Goal: Task Accomplishment & Management: Manage account settings

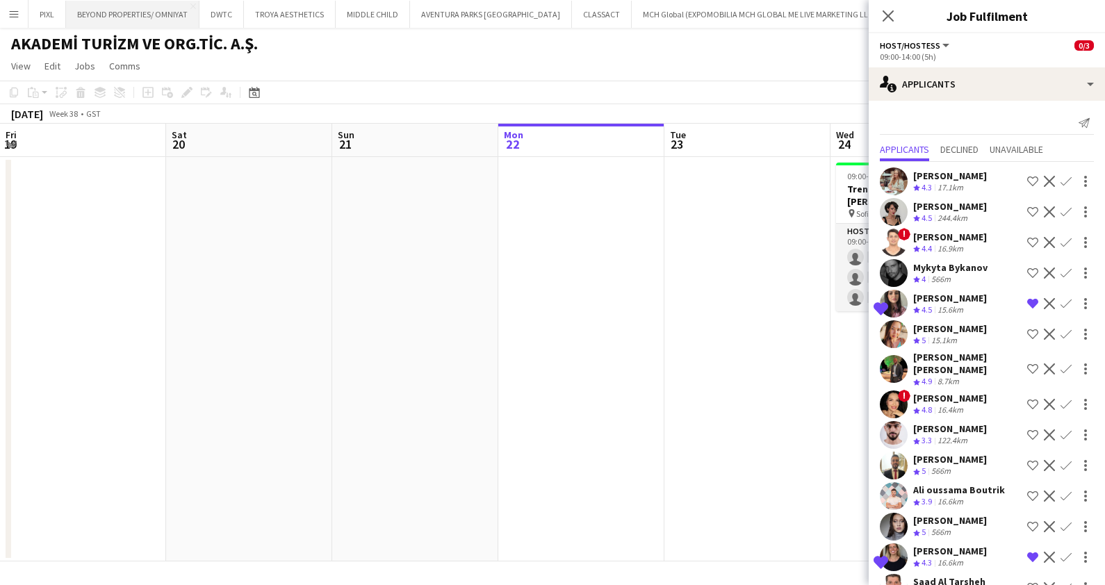
scroll to position [0, 477]
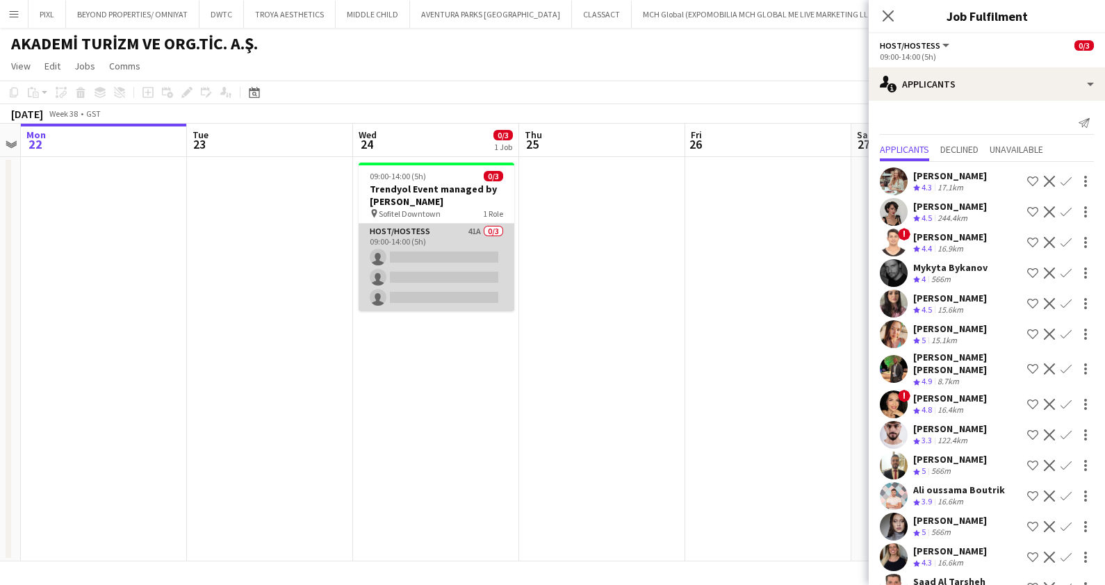
click at [449, 256] on app-card-role "Host/Hostess 41A 0/3 09:00-14:00 (5h) single-neutral-actions single-neutral-act…" at bounding box center [437, 268] width 156 height 88
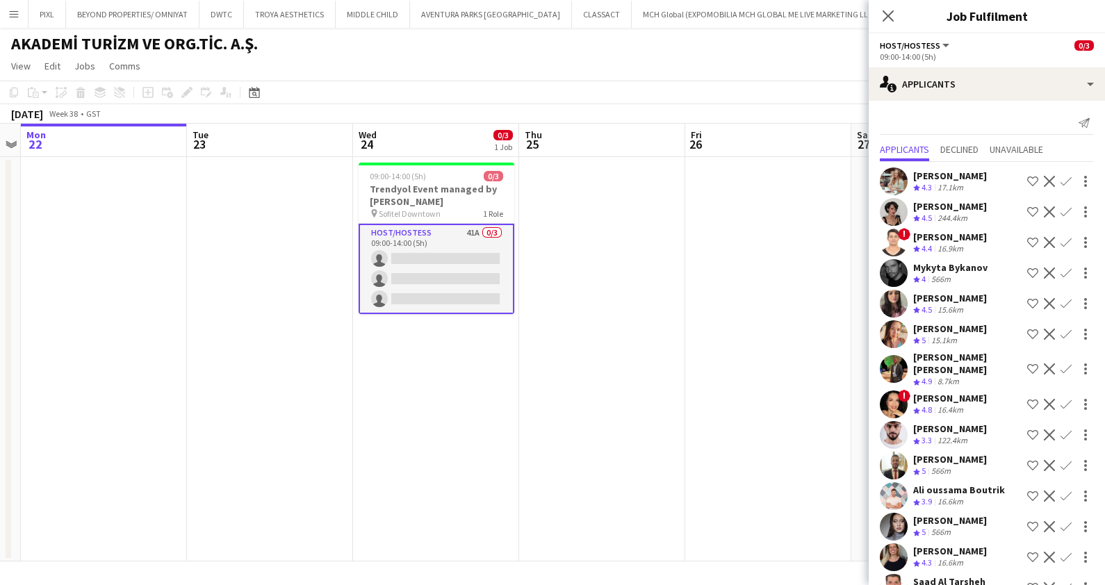
click at [889, 18] on icon "Close pop-in" at bounding box center [887, 15] width 11 height 11
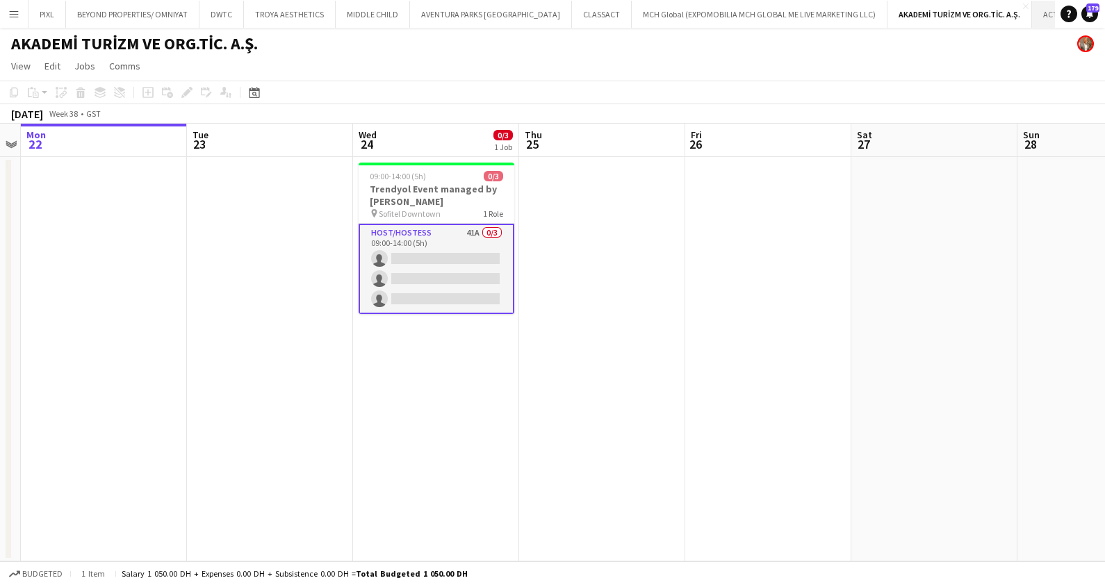
click at [1032, 14] on button "ACTIVE DMC Close" at bounding box center [1065, 14] width 66 height 27
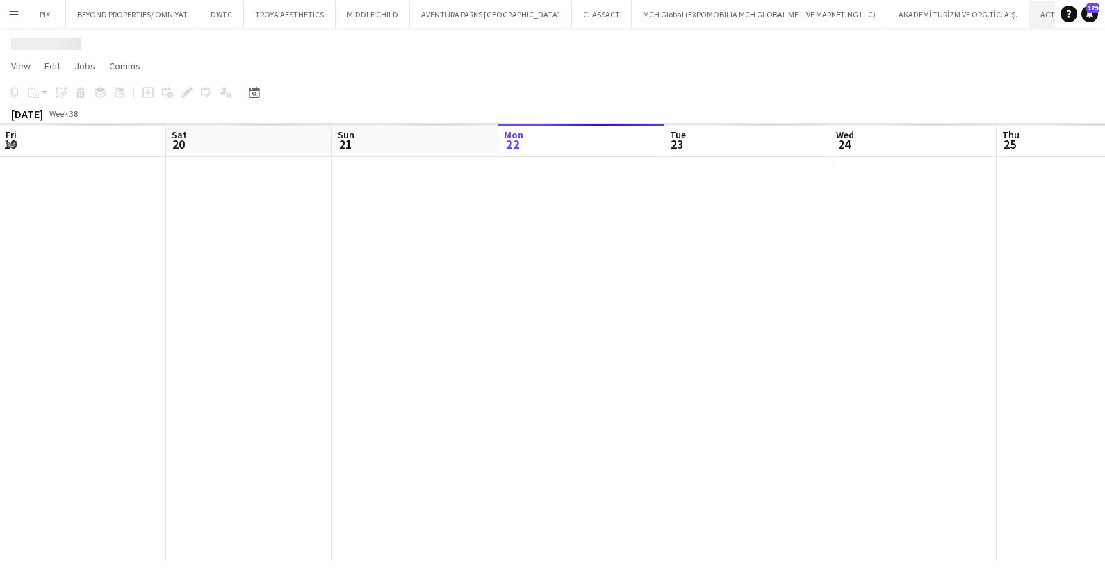
scroll to position [0, 332]
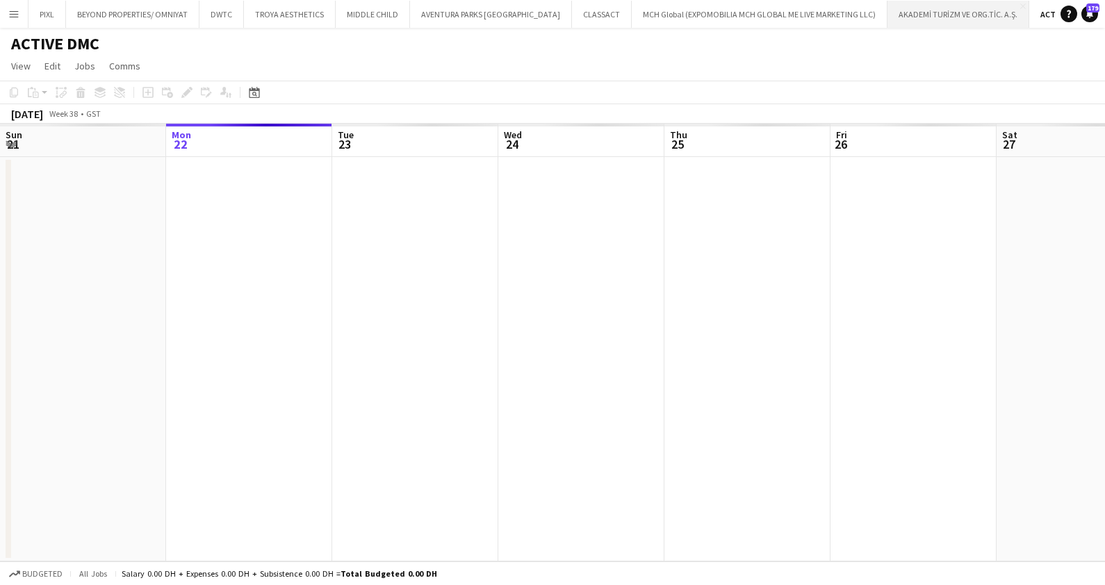
click at [901, 8] on button "AKADEMİ TURİZM VE ORG.TİC. A.Ş. Close" at bounding box center [958, 14] width 142 height 27
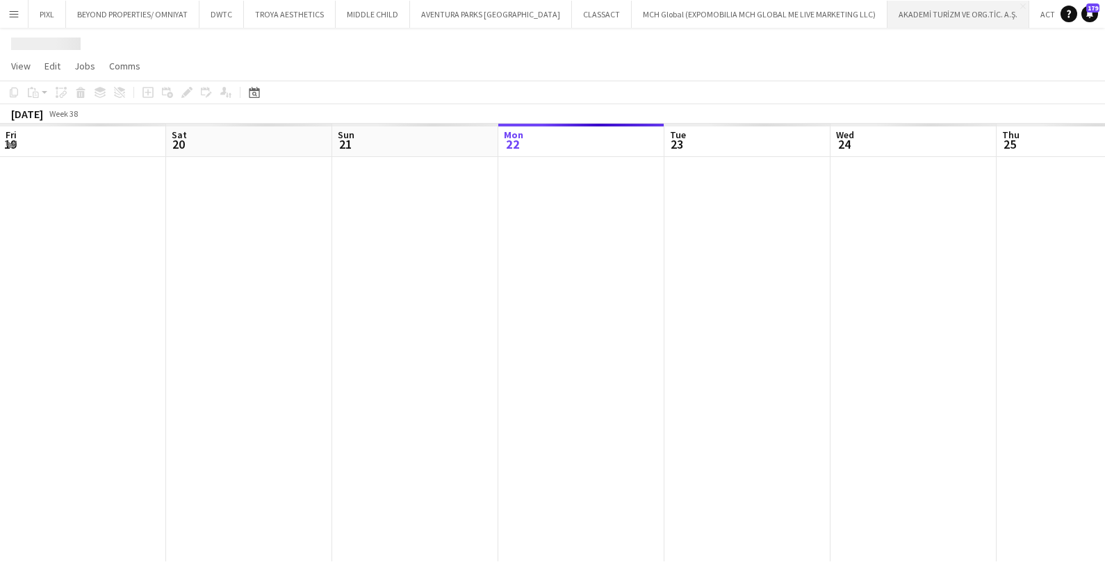
scroll to position [0, 332]
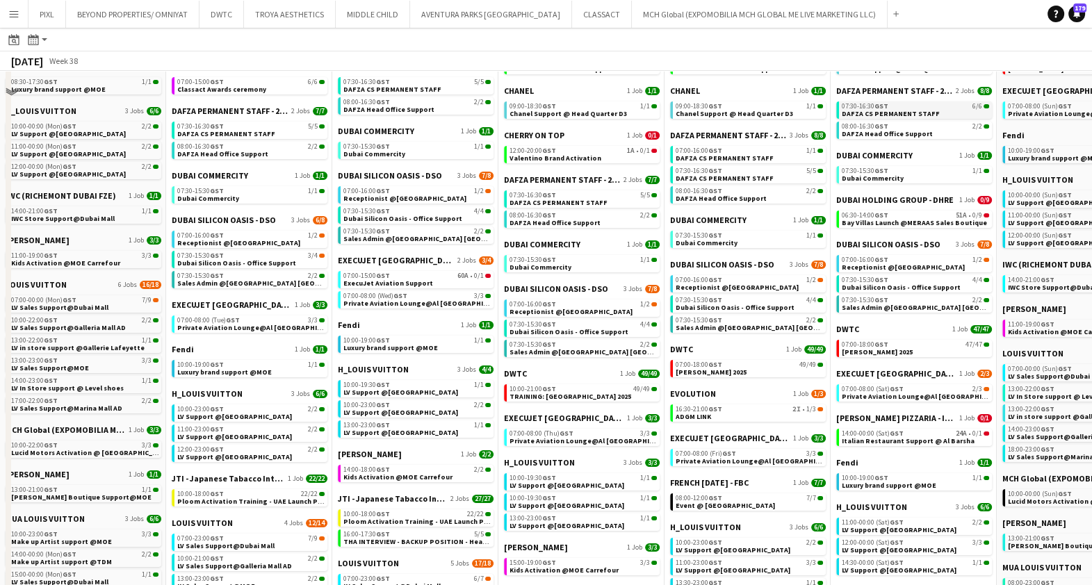
scroll to position [86, 0]
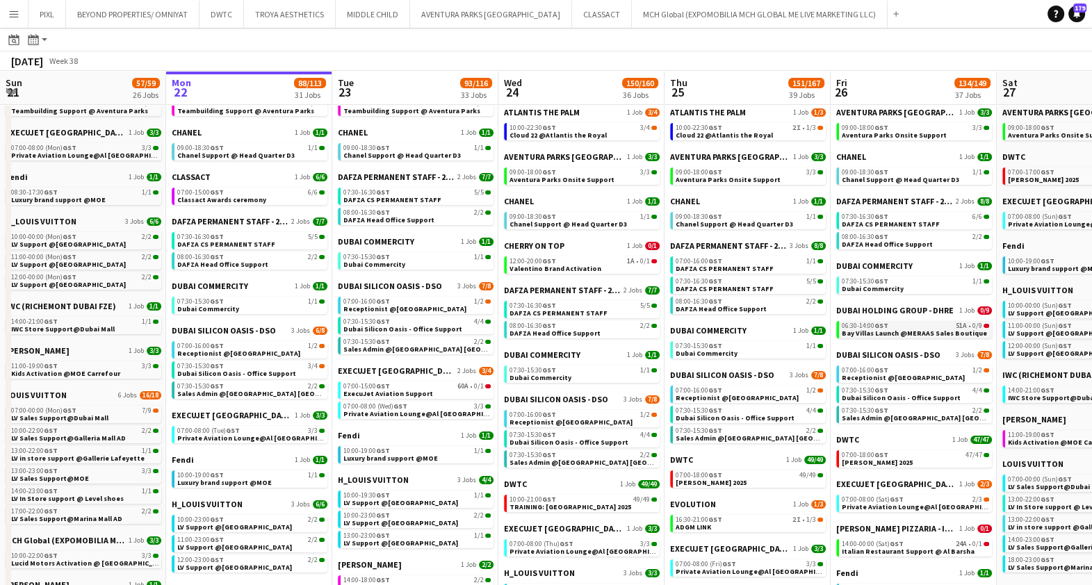
click at [903, 323] on div "06:30-14:00 GST 51A • 0/9" at bounding box center [914, 325] width 147 height 7
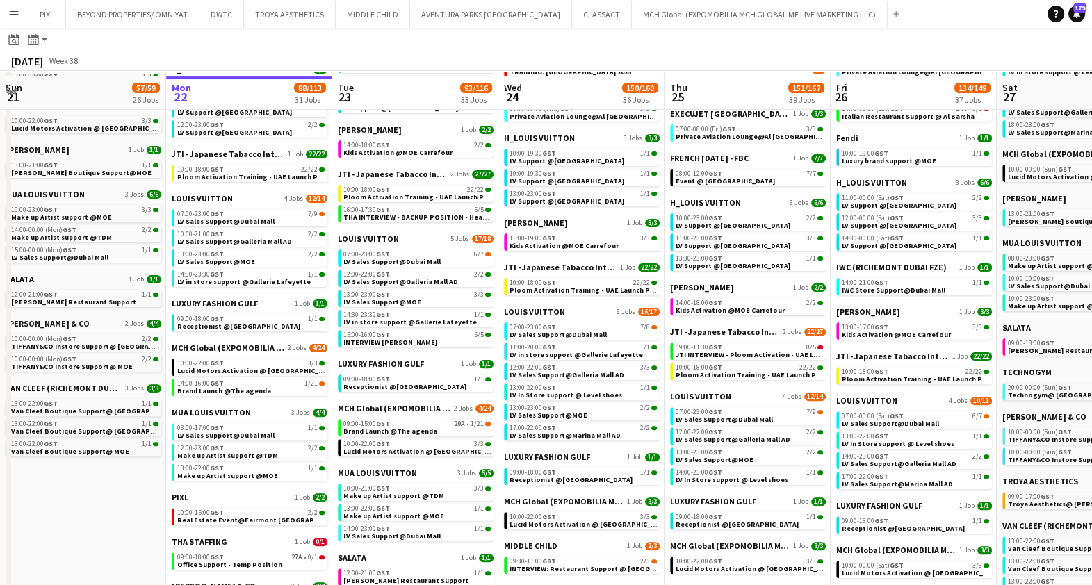
scroll to position [607, 0]
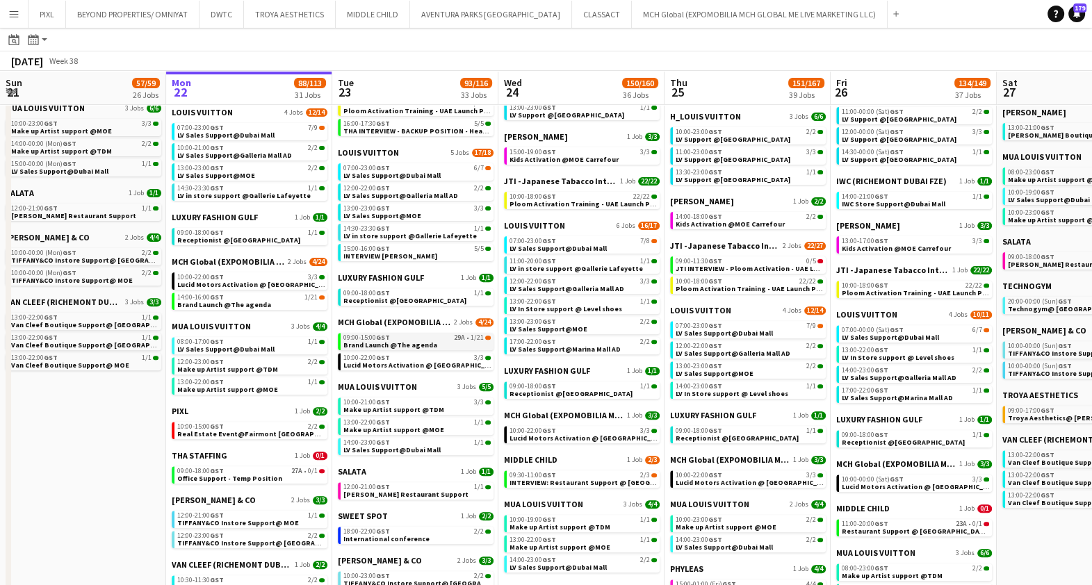
click at [427, 337] on div "09:00-15:00 GST 29A • 1/21" at bounding box center [416, 337] width 147 height 7
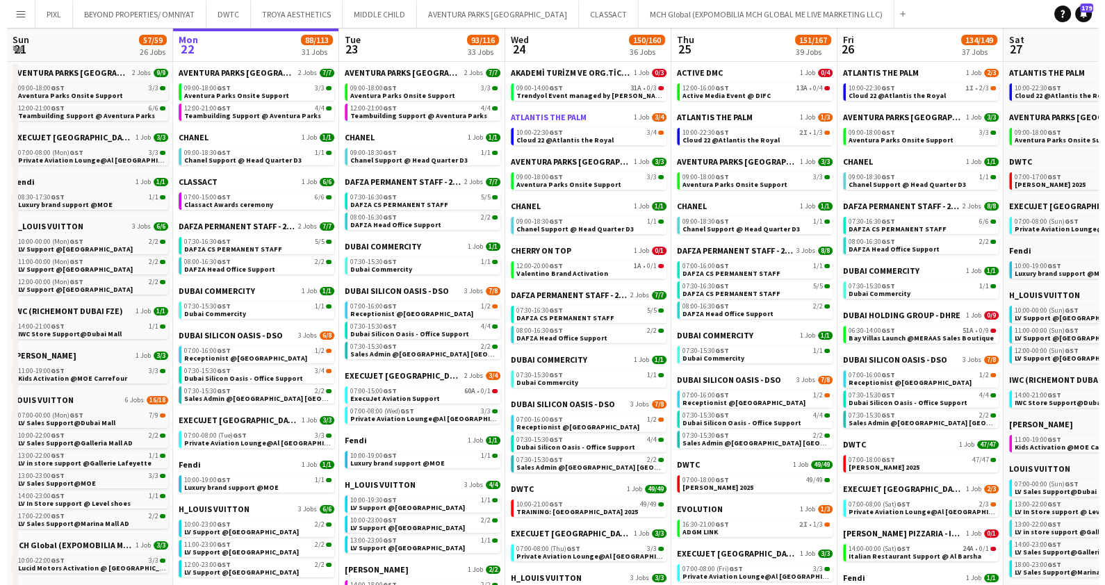
scroll to position [0, 0]
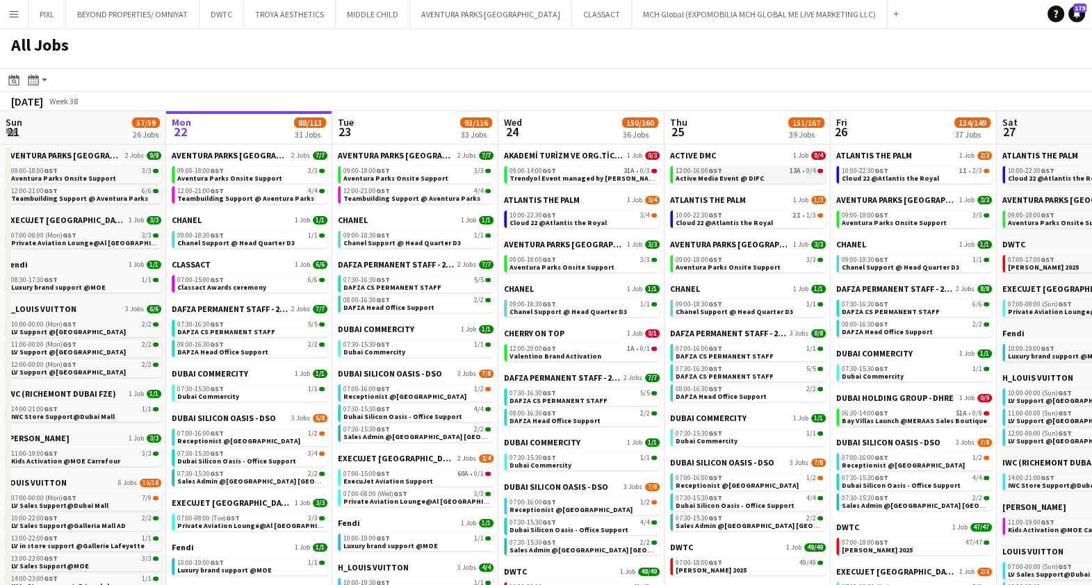
click at [742, 174] on span "Active Media Event @ DIFC" at bounding box center [719, 178] width 88 height 9
click at [893, 13] on app-icon "Add" at bounding box center [896, 14] width 6 height 6
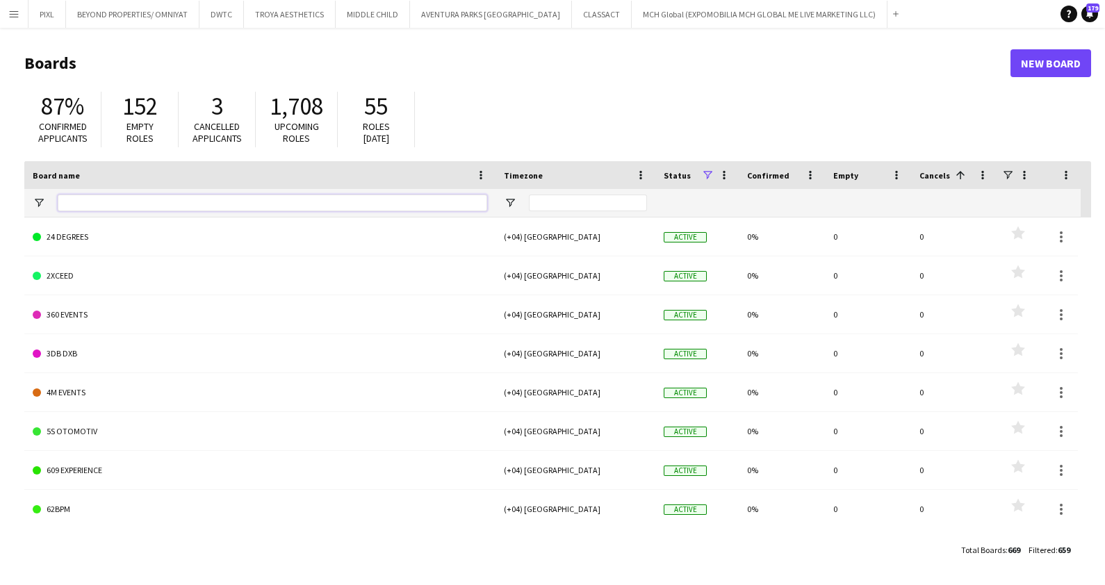
click at [106, 202] on input "Board name Filter Input" at bounding box center [272, 203] width 429 height 17
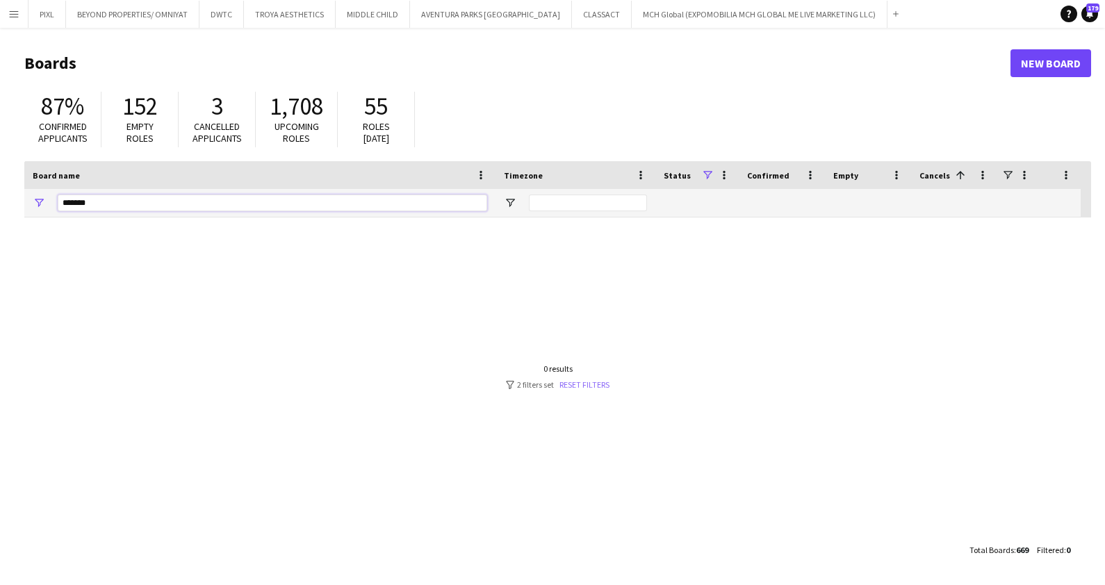
type input "******"
click at [589, 379] on link "Reset filters" at bounding box center [584, 384] width 50 height 10
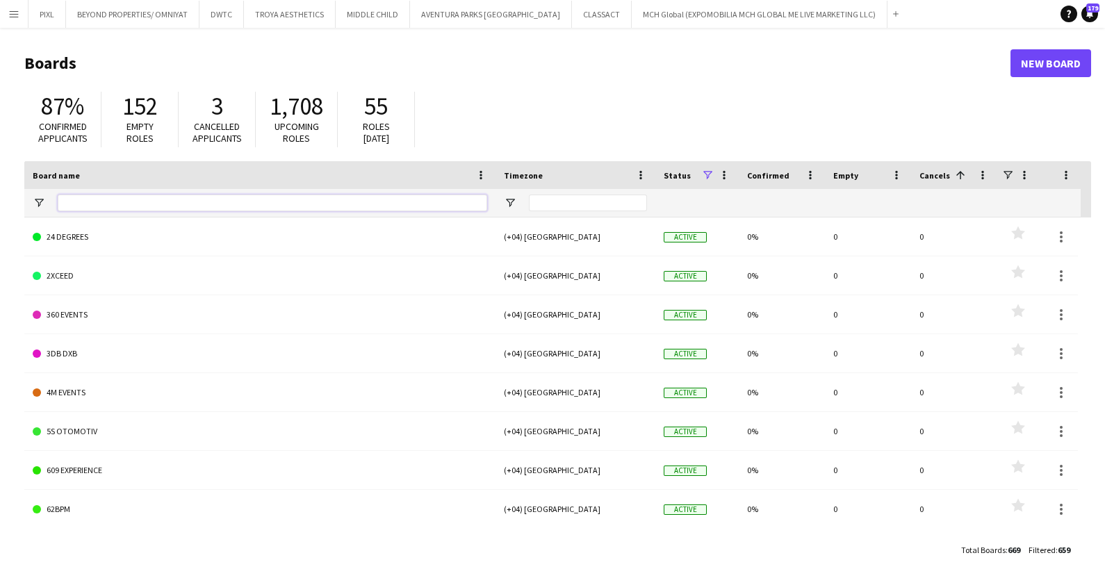
click at [109, 197] on input "Board name Filter Input" at bounding box center [272, 203] width 429 height 17
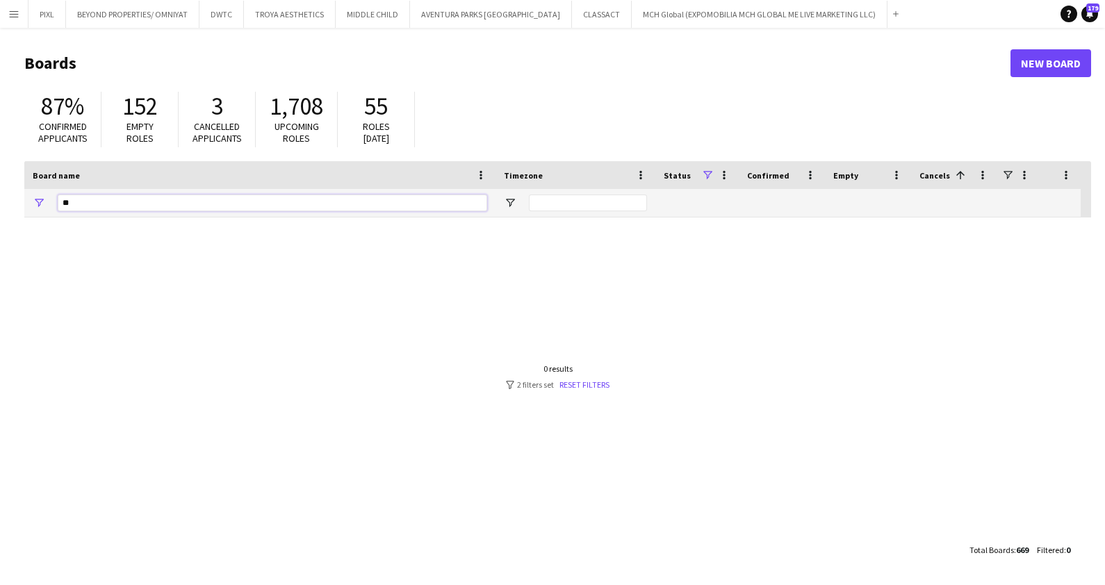
type input "*"
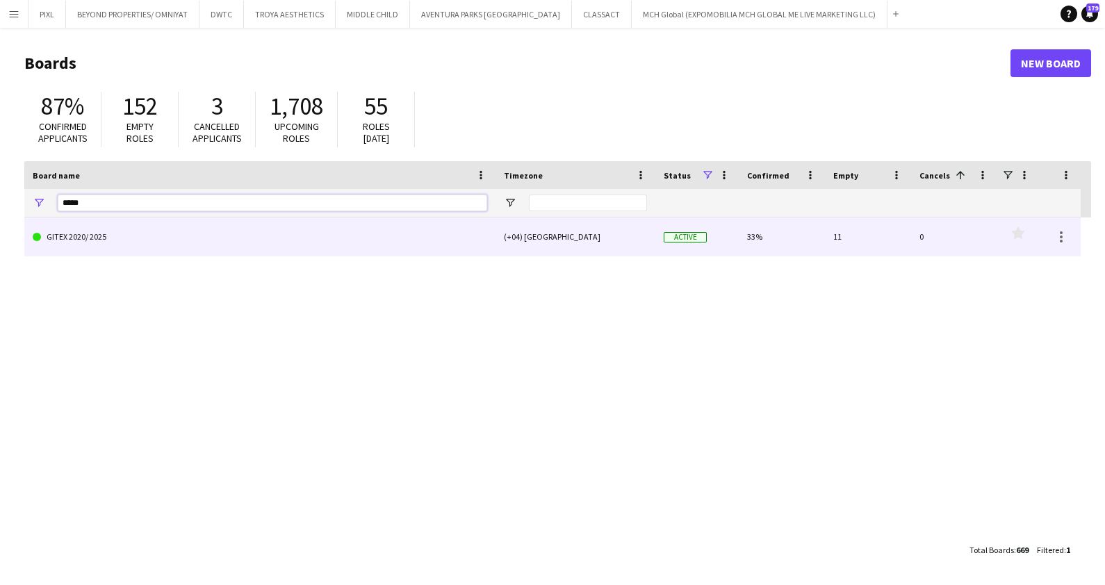
type input "*****"
click at [149, 222] on link "GITEX 2020/ 2025" at bounding box center [260, 236] width 454 height 39
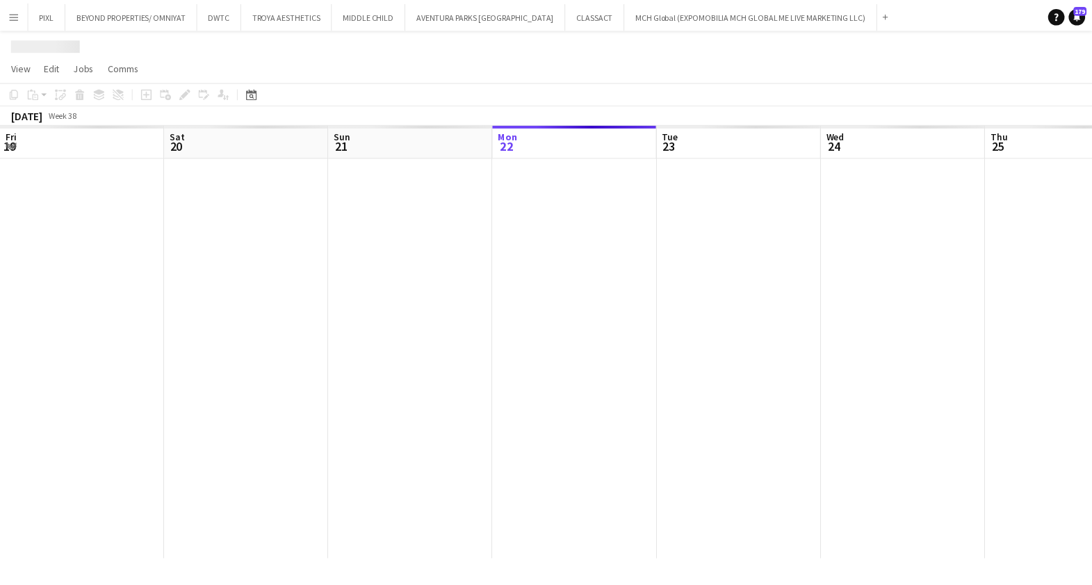
scroll to position [0, 332]
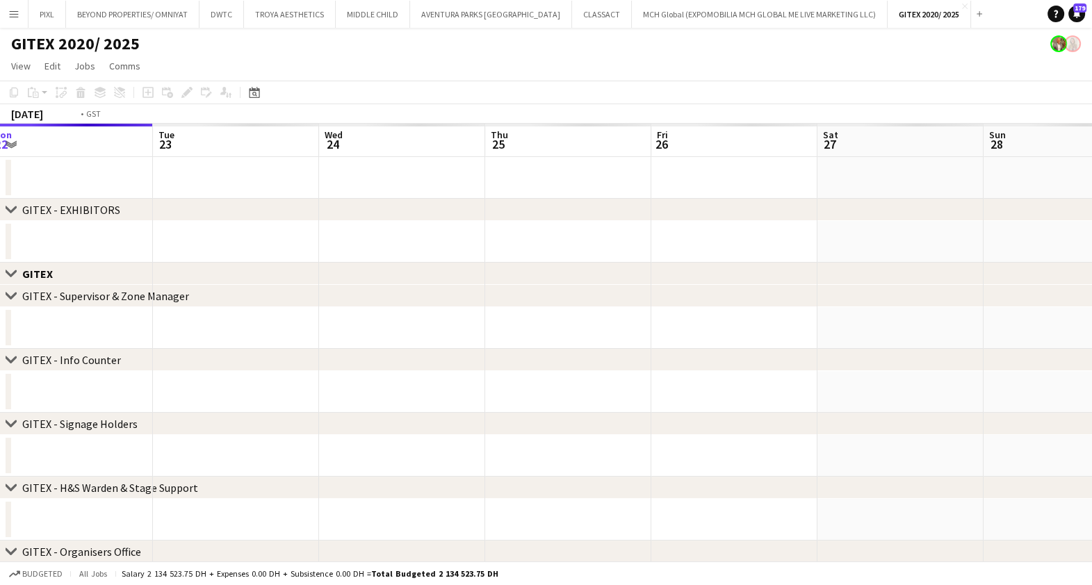
drag, startPoint x: 985, startPoint y: 253, endPoint x: 140, endPoint y: 257, distance: 845.7
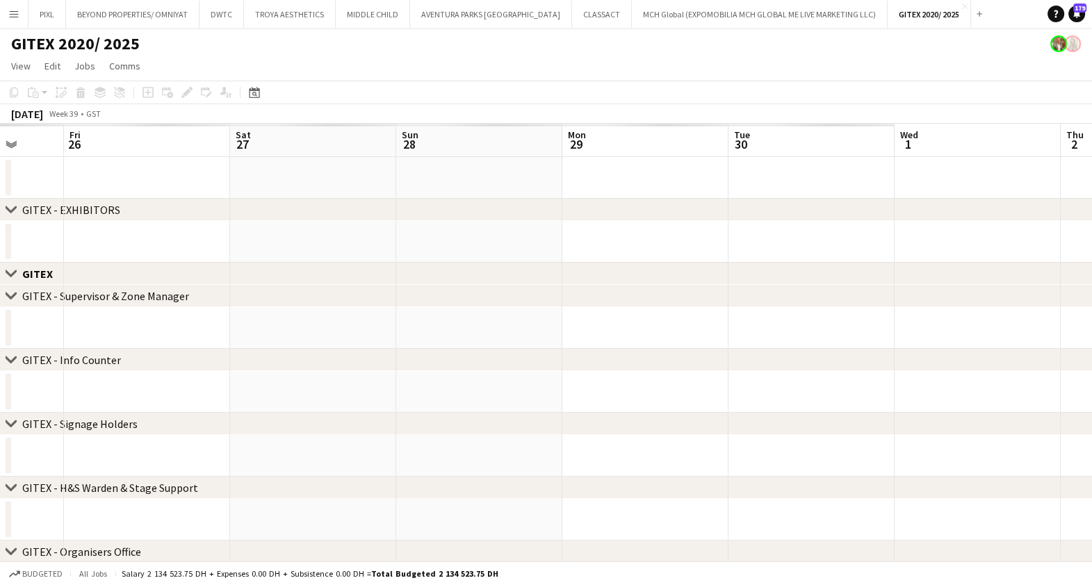
drag, startPoint x: 957, startPoint y: 240, endPoint x: 111, endPoint y: 256, distance: 845.8
drag, startPoint x: 984, startPoint y: 246, endPoint x: 946, endPoint y: 256, distance: 38.8
drag, startPoint x: 997, startPoint y: 231, endPoint x: 142, endPoint y: 256, distance: 855.1
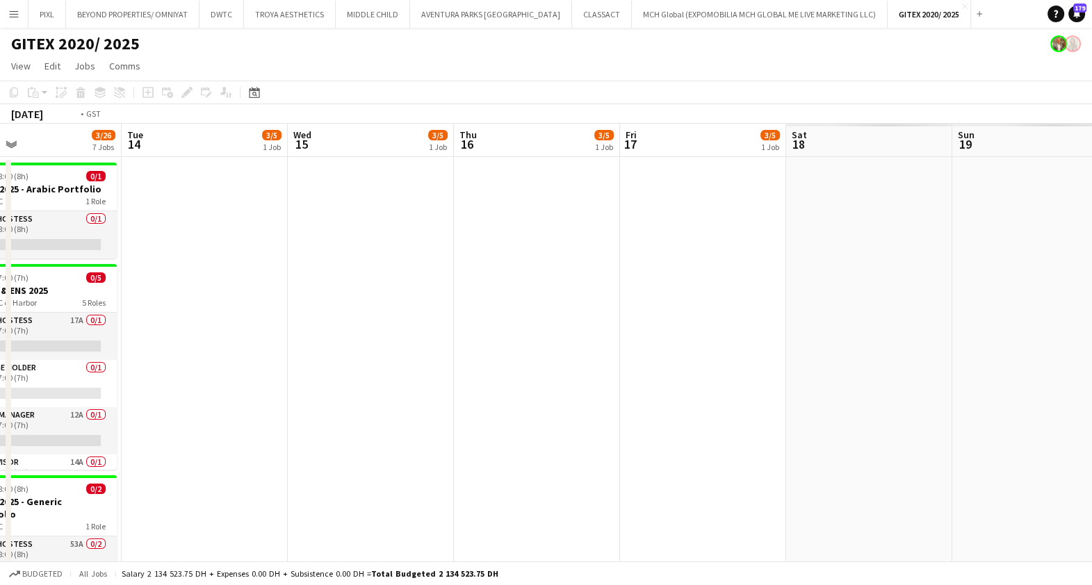
drag, startPoint x: 391, startPoint y: 236, endPoint x: 212, endPoint y: 251, distance: 179.2
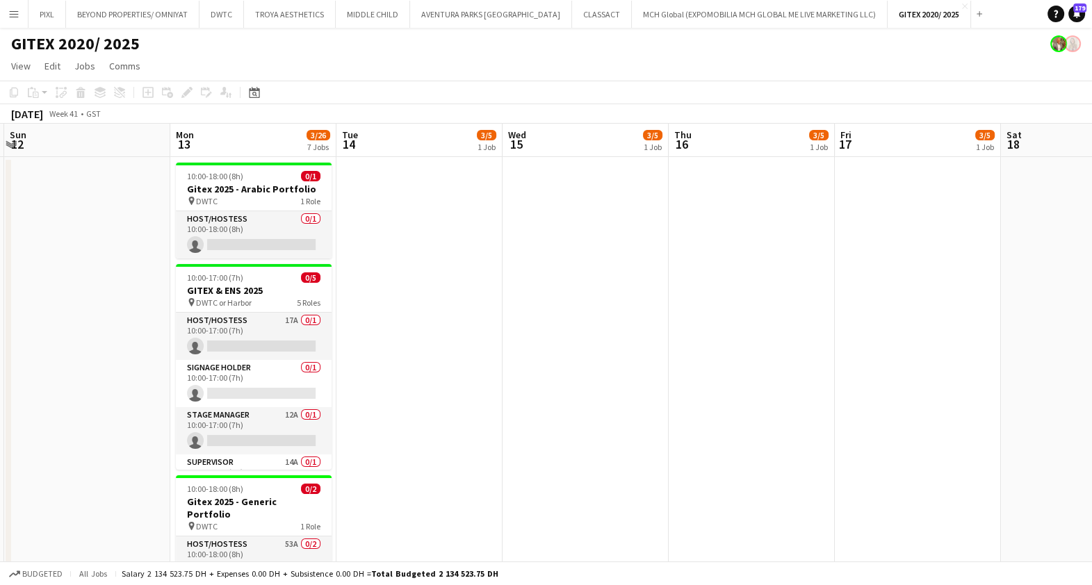
drag, startPoint x: 502, startPoint y: 358, endPoint x: 1103, endPoint y: 356, distance: 601.1
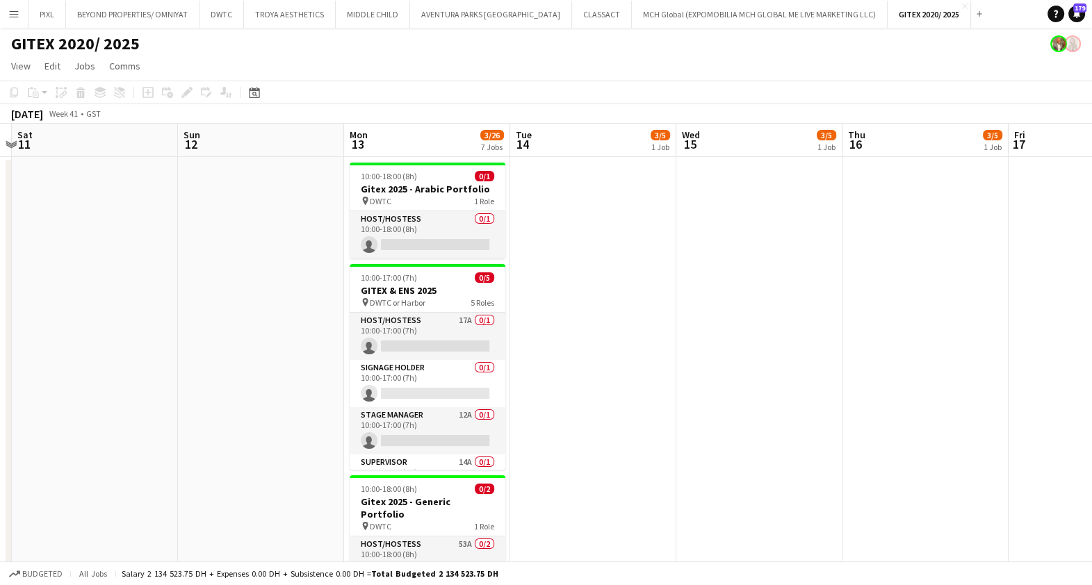
scroll to position [0, 527]
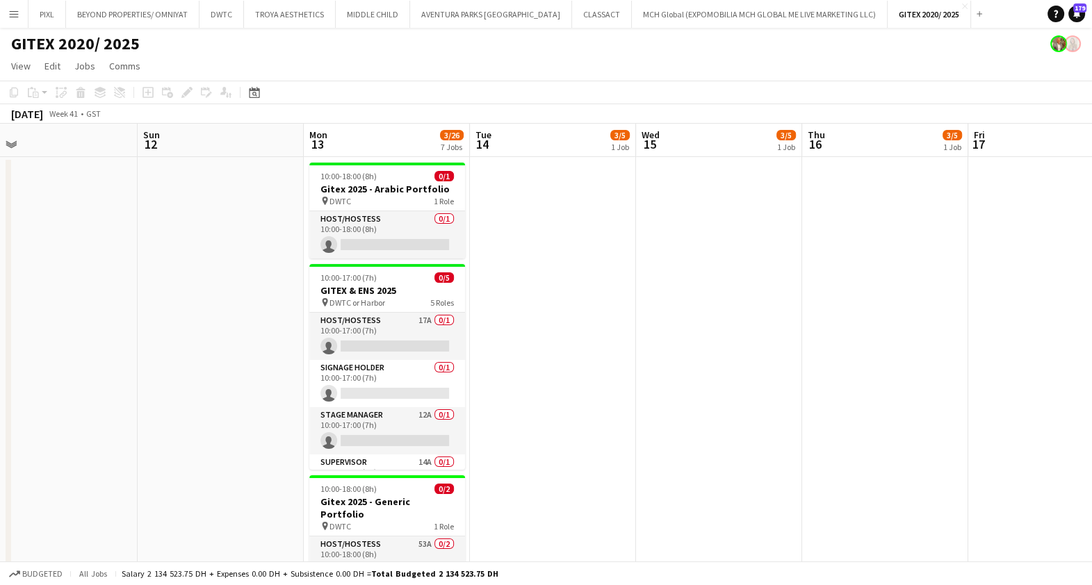
drag, startPoint x: 844, startPoint y: 277, endPoint x: 479, endPoint y: 272, distance: 365.5
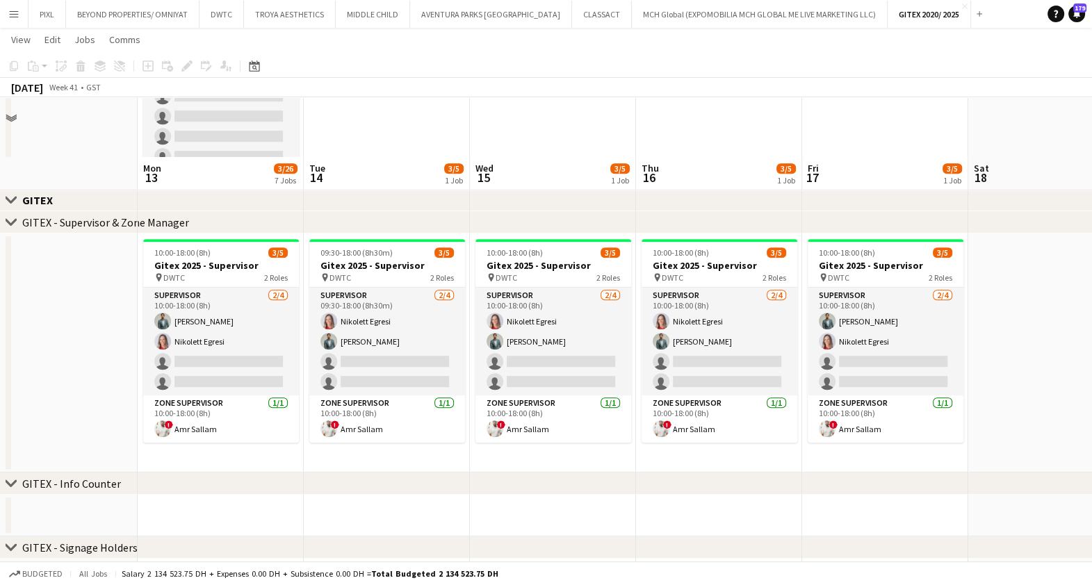
scroll to position [1042, 0]
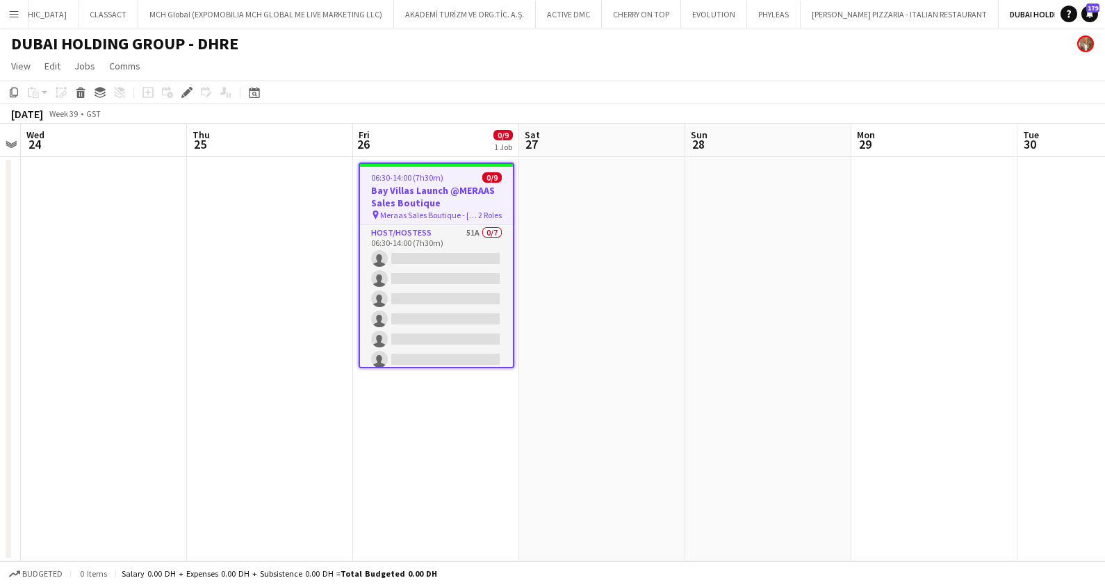
click at [453, 316] on app-card-role "Host/Hostess 51A 0/7 06:30-14:00 (7h30m) single-neutral-actions single-neutral-…" at bounding box center [436, 309] width 153 height 168
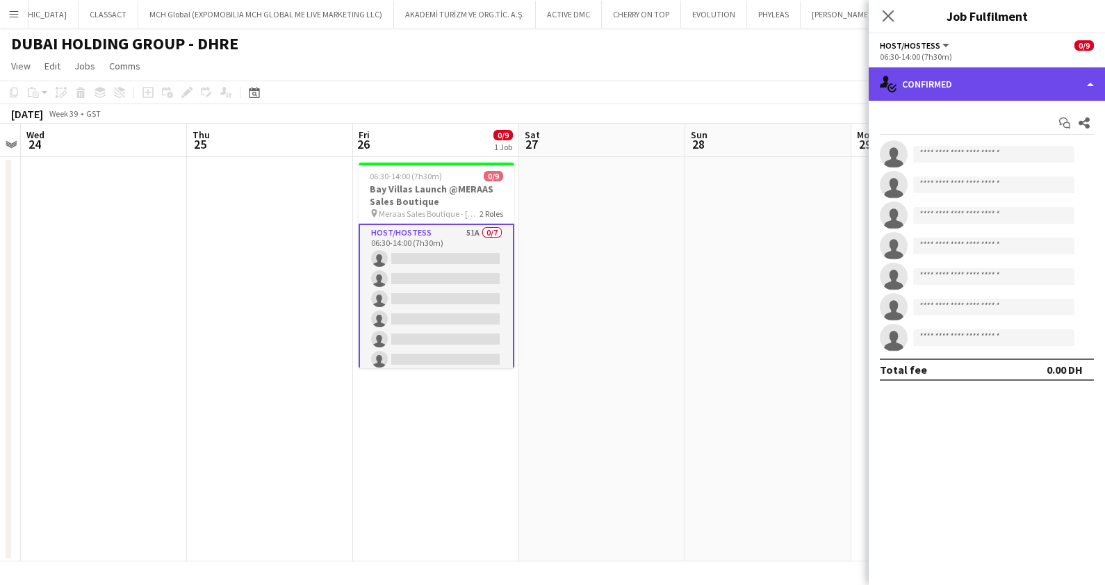
click at [952, 76] on div "single-neutral-actions-check-2 Confirmed" at bounding box center [987, 83] width 236 height 33
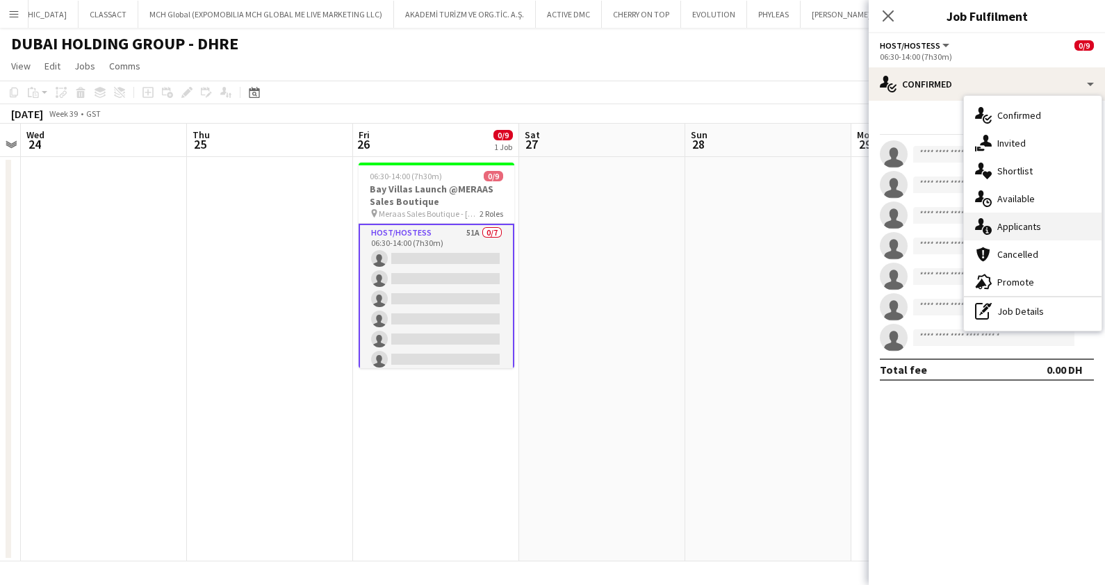
click at [1014, 220] on span "Applicants" at bounding box center [1019, 226] width 44 height 13
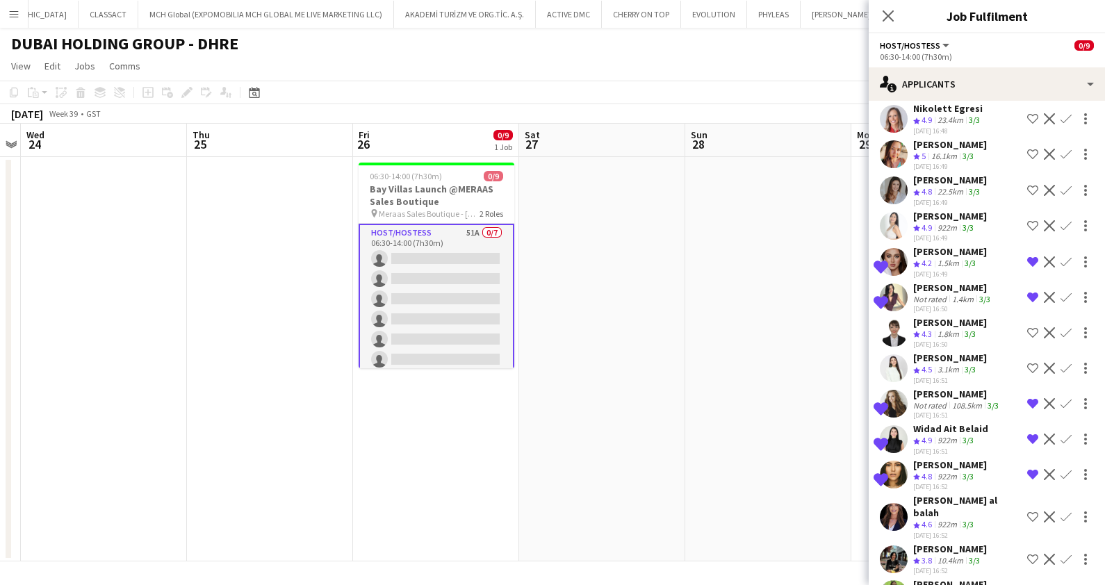
scroll to position [347, 0]
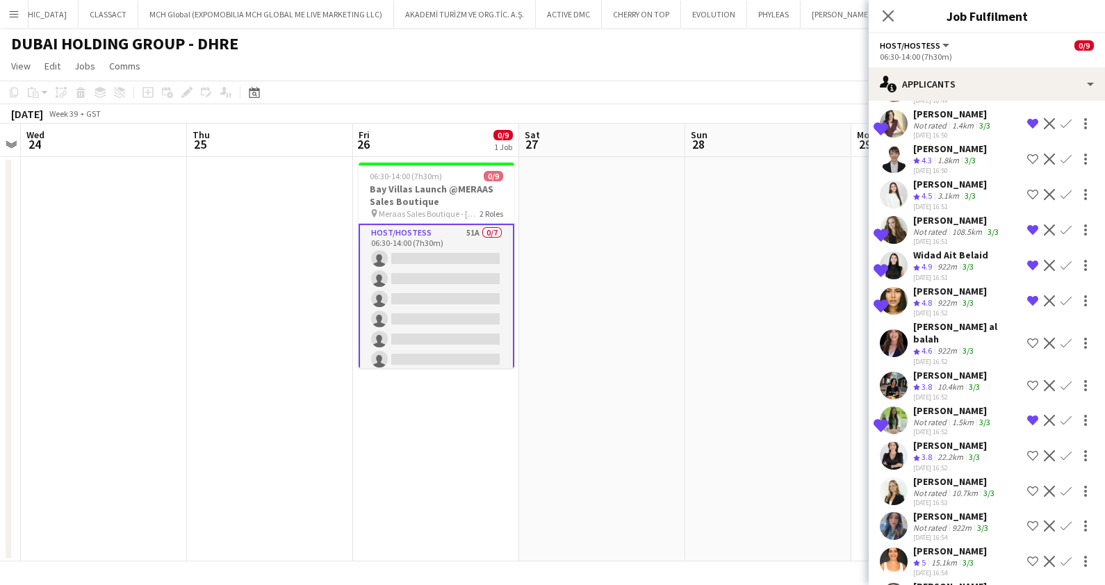
click at [952, 321] on div "Maha Rawda al balah" at bounding box center [967, 332] width 108 height 25
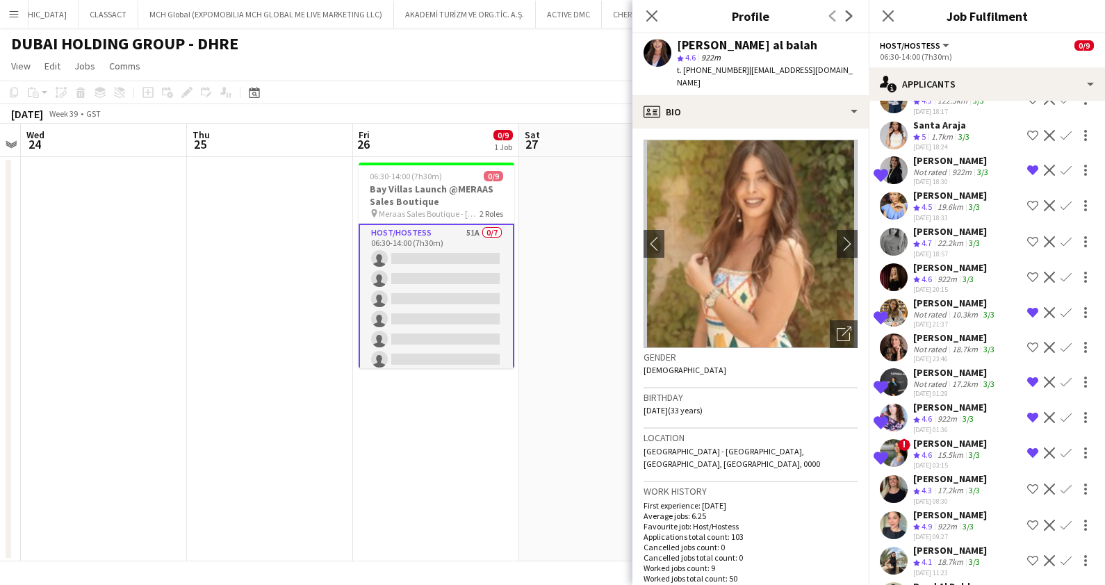
scroll to position [1292, 0]
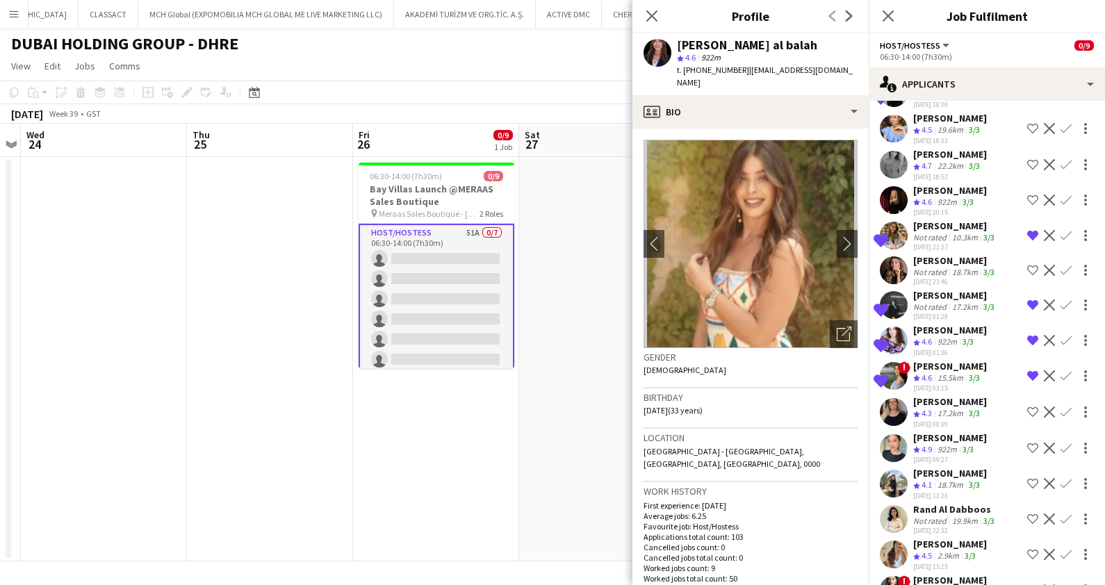
click at [941, 503] on div "Rand Al Dabboos" at bounding box center [955, 509] width 84 height 13
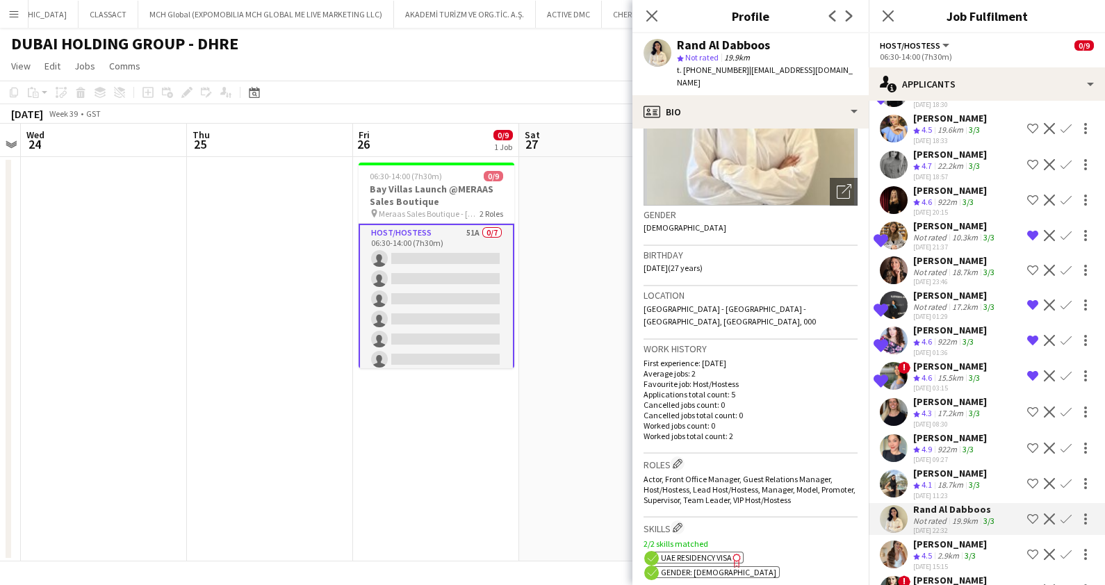
scroll to position [0, 0]
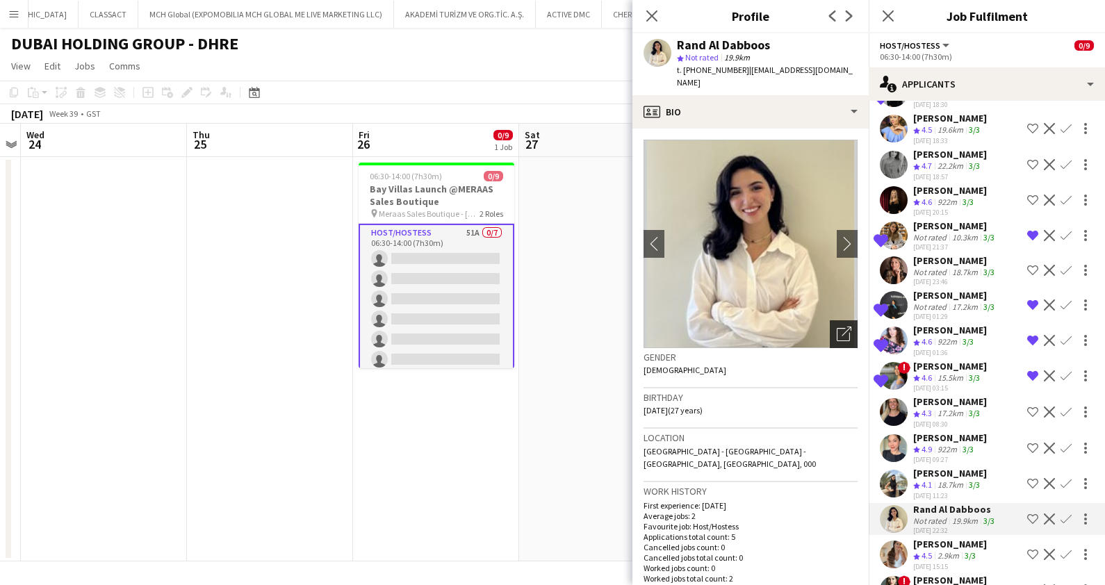
click at [837, 327] on icon "Open photos pop-in" at bounding box center [844, 334] width 15 height 15
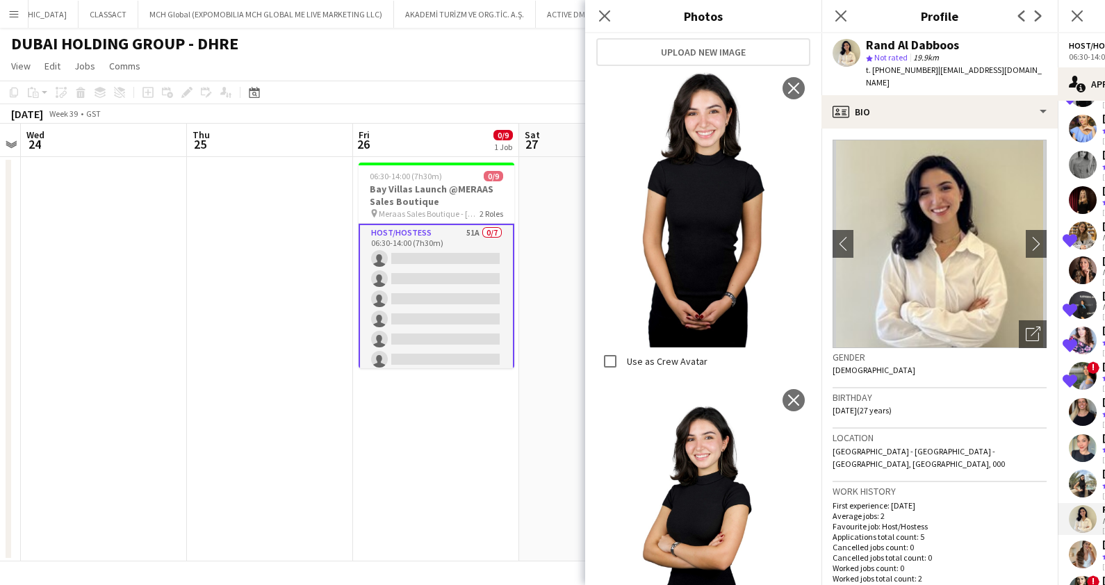
scroll to position [288, 0]
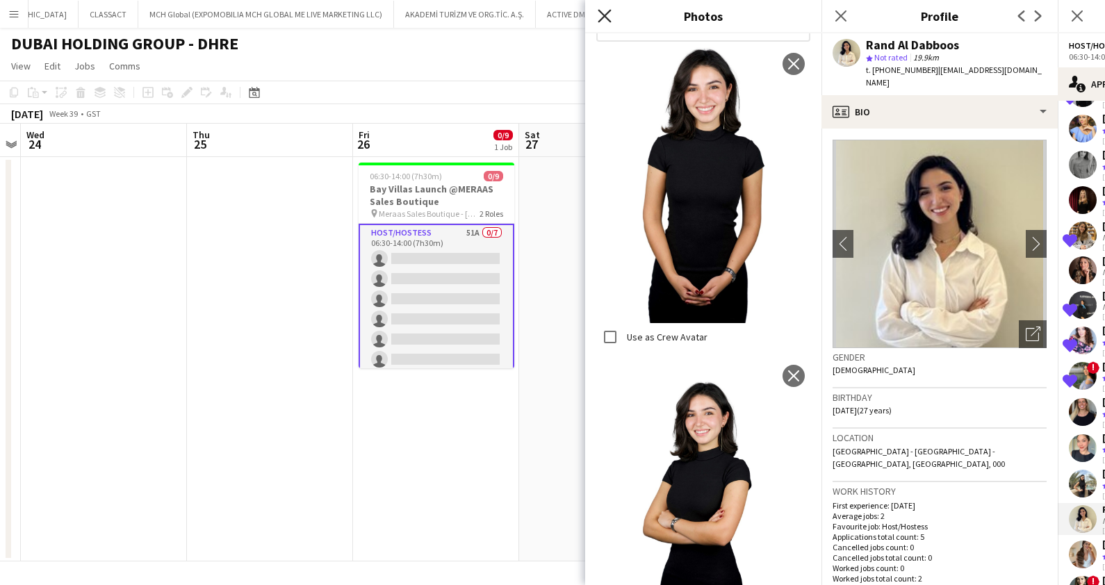
click at [609, 10] on icon at bounding box center [604, 15] width 13 height 13
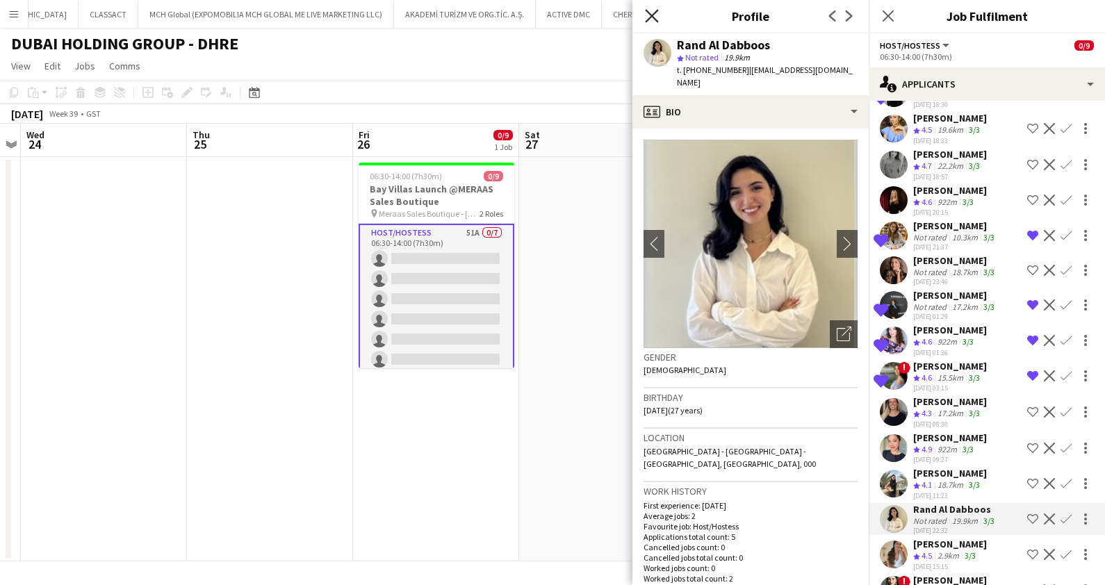
click at [649, 12] on icon at bounding box center [651, 15] width 13 height 13
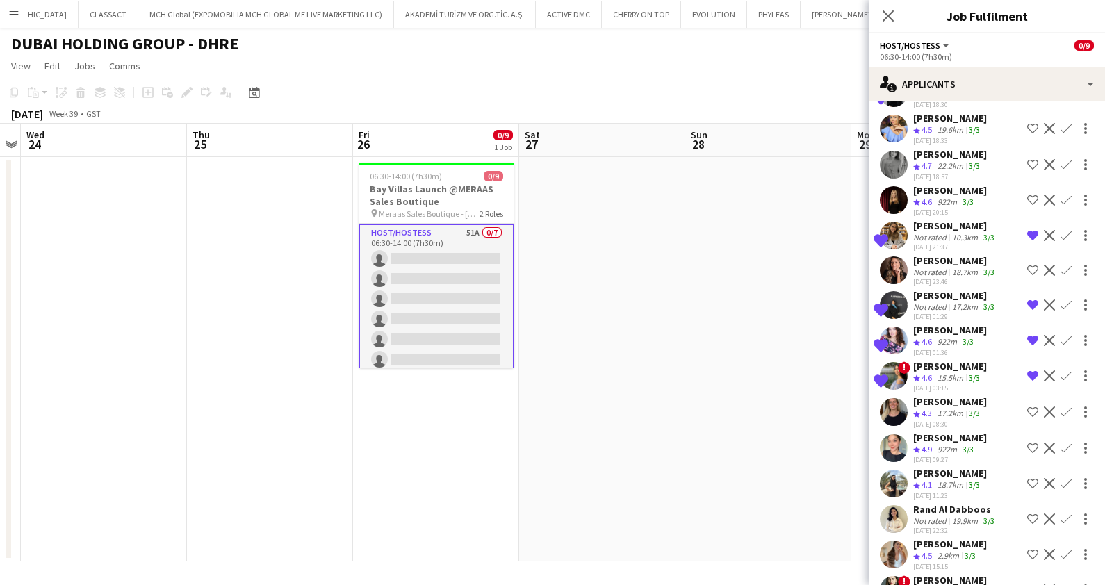
click at [947, 432] on div "Tanyarat Prachuabsin" at bounding box center [950, 438] width 74 height 13
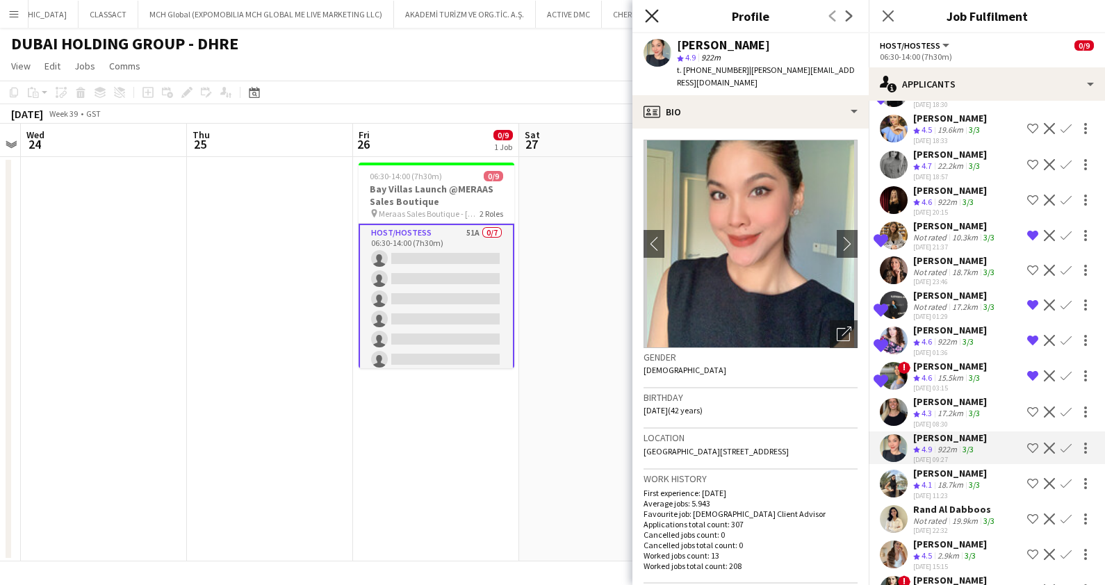
click at [653, 15] on icon at bounding box center [651, 15] width 13 height 13
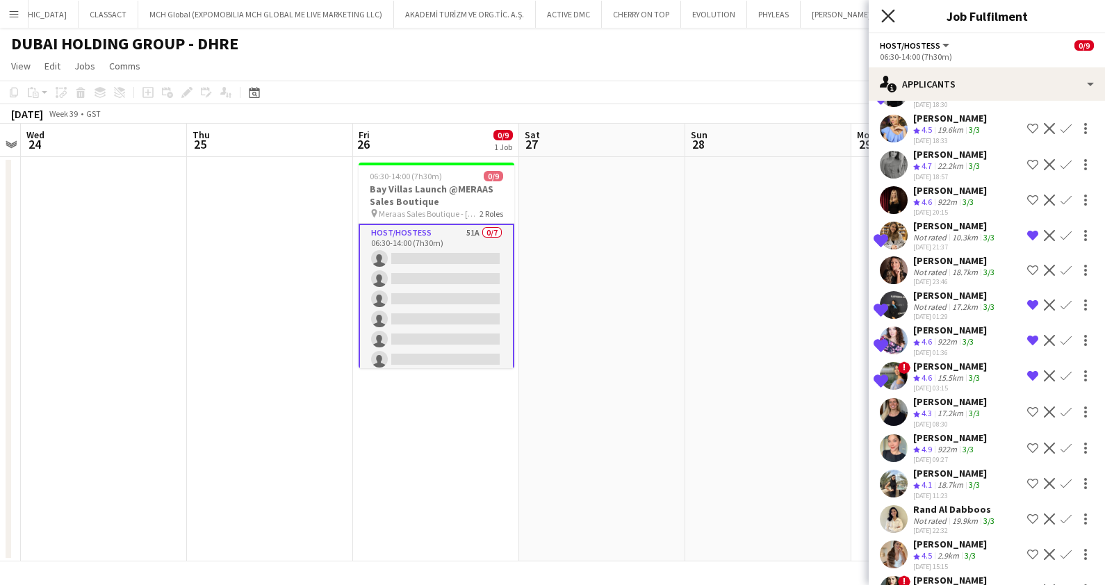
click at [886, 12] on icon "Close pop-in" at bounding box center [887, 15] width 13 height 13
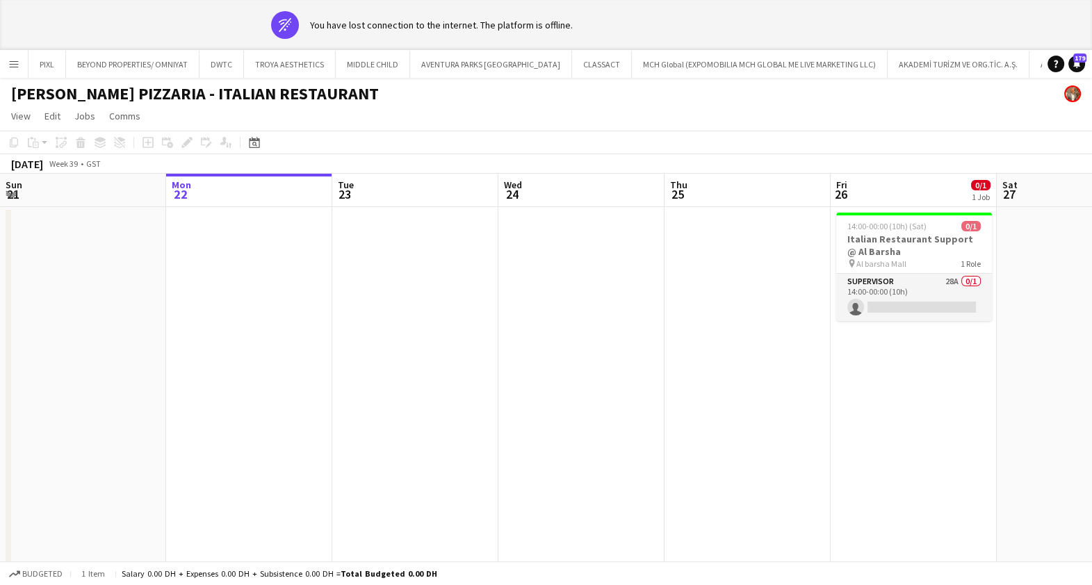
scroll to position [0, 477]
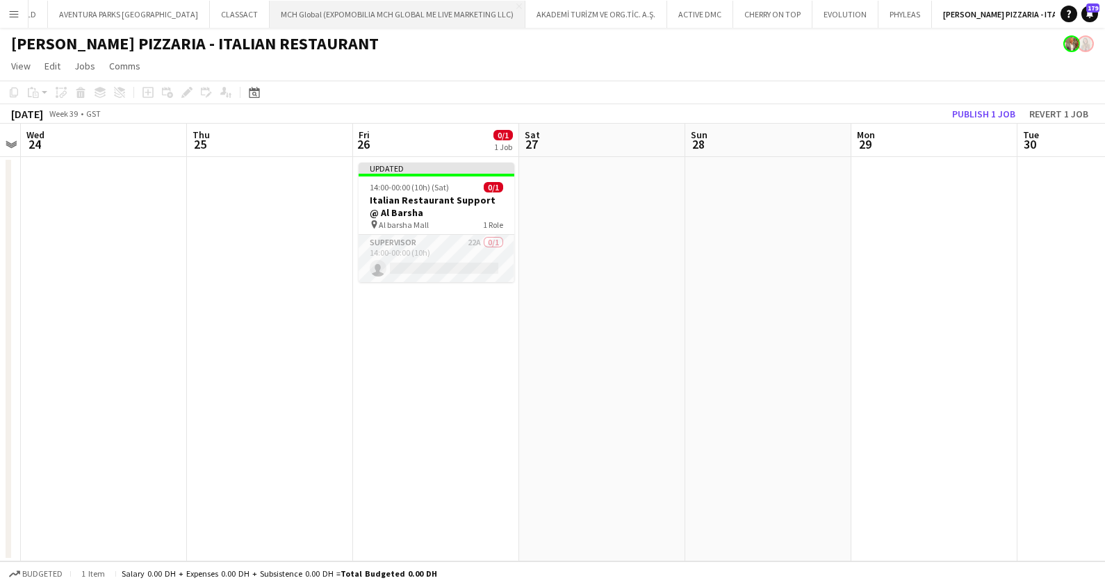
click at [353, 12] on button "MCH Global (EXPOMOBILIA MCH GLOBAL ME LIVE MARKETING LLC) Close" at bounding box center [398, 14] width 256 height 27
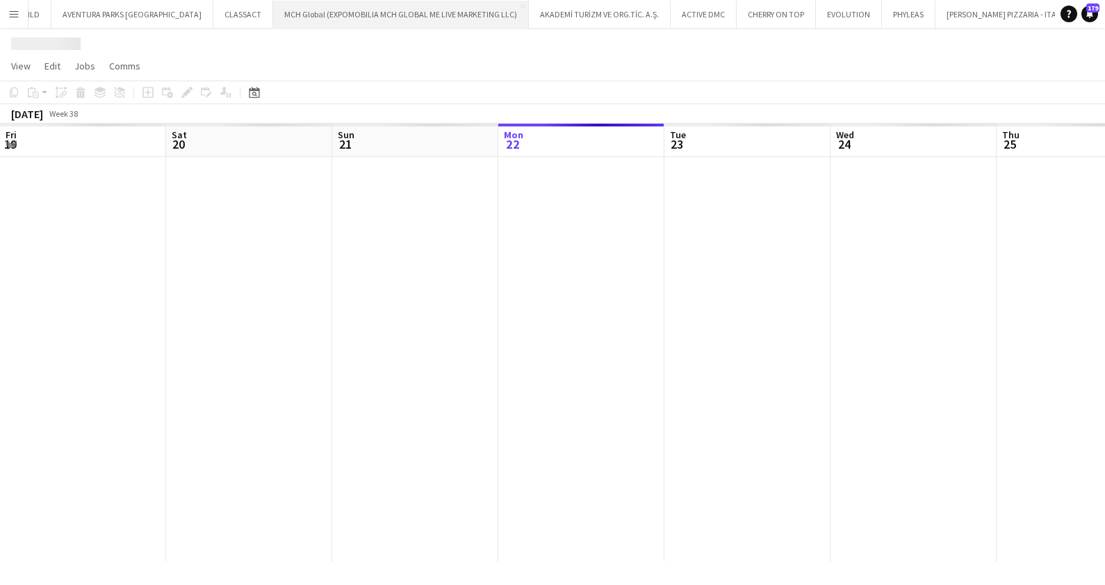
scroll to position [0, 332]
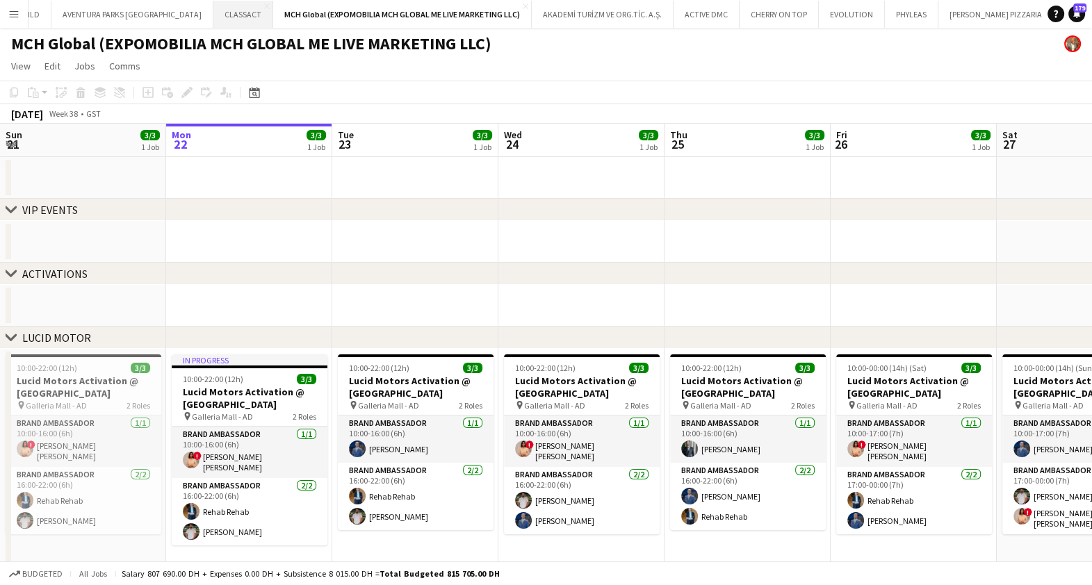
click at [213, 7] on button "CLASSACT Close" at bounding box center [243, 14] width 60 height 27
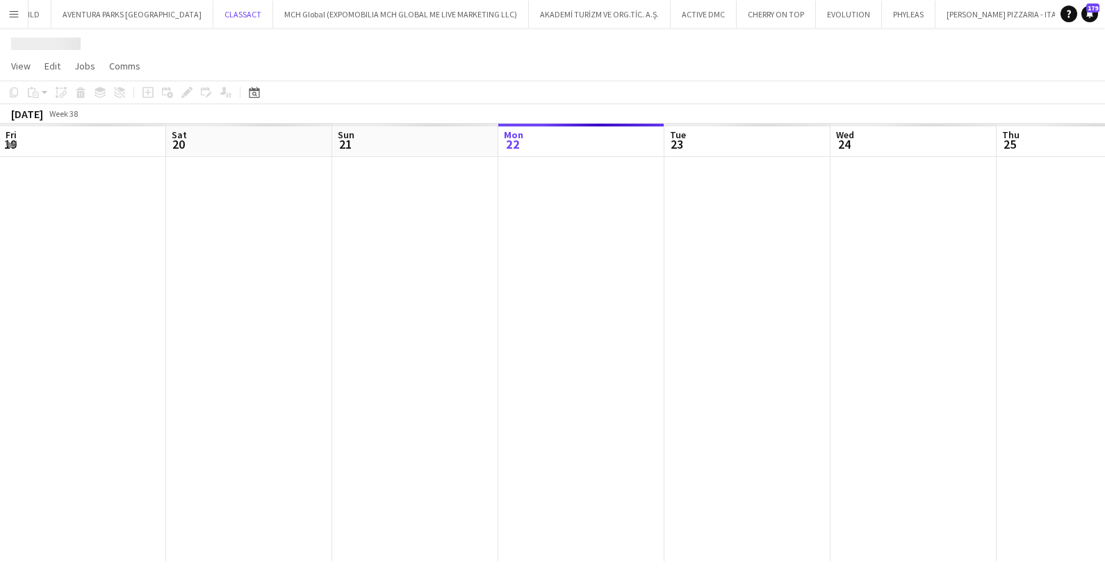
scroll to position [0, 332]
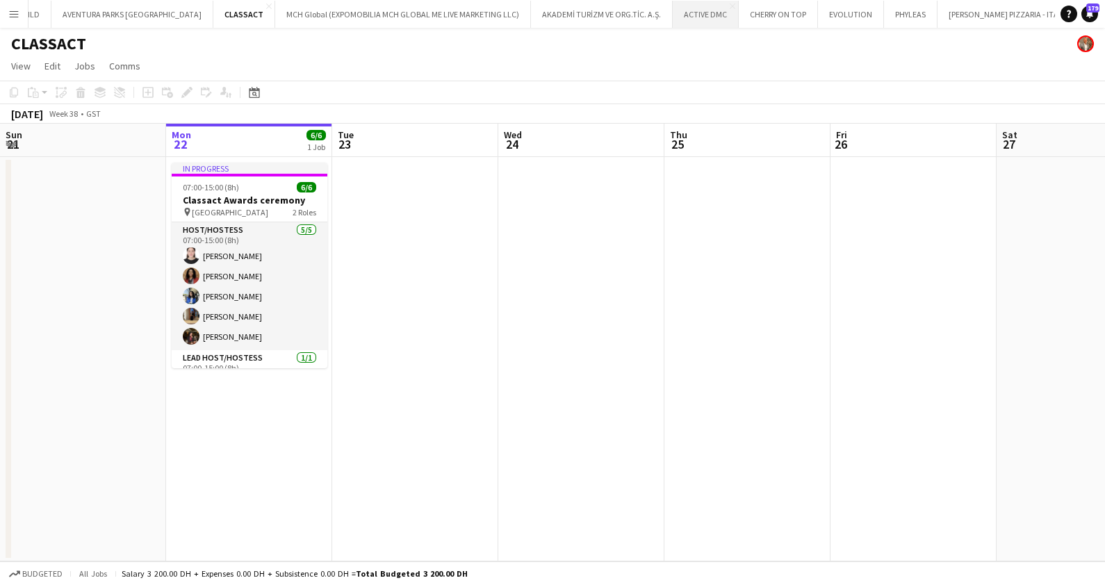
click at [673, 7] on button "ACTIVE DMC Close" at bounding box center [706, 14] width 66 height 27
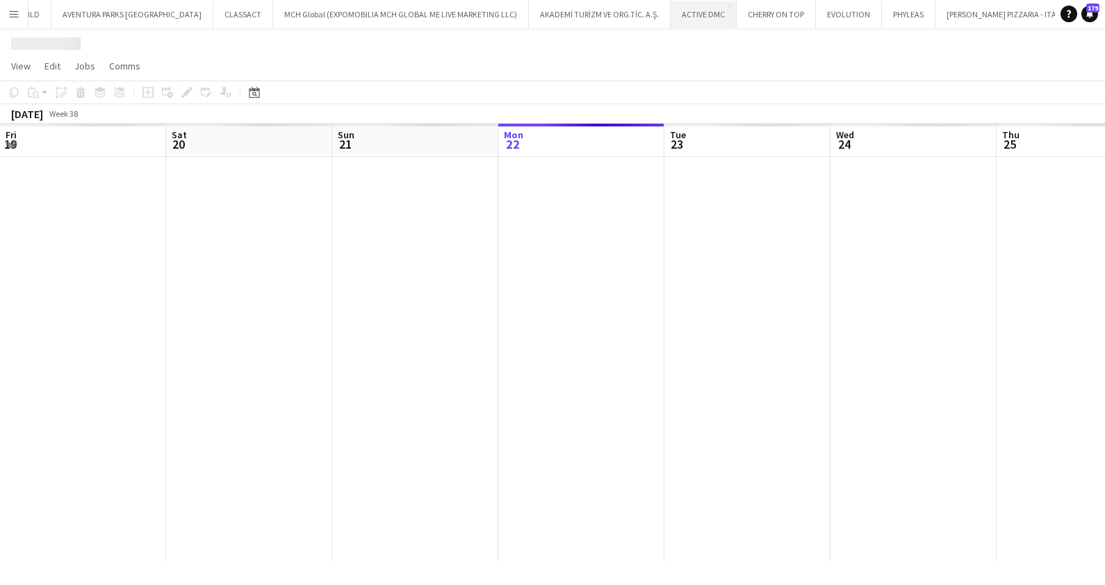
scroll to position [0, 332]
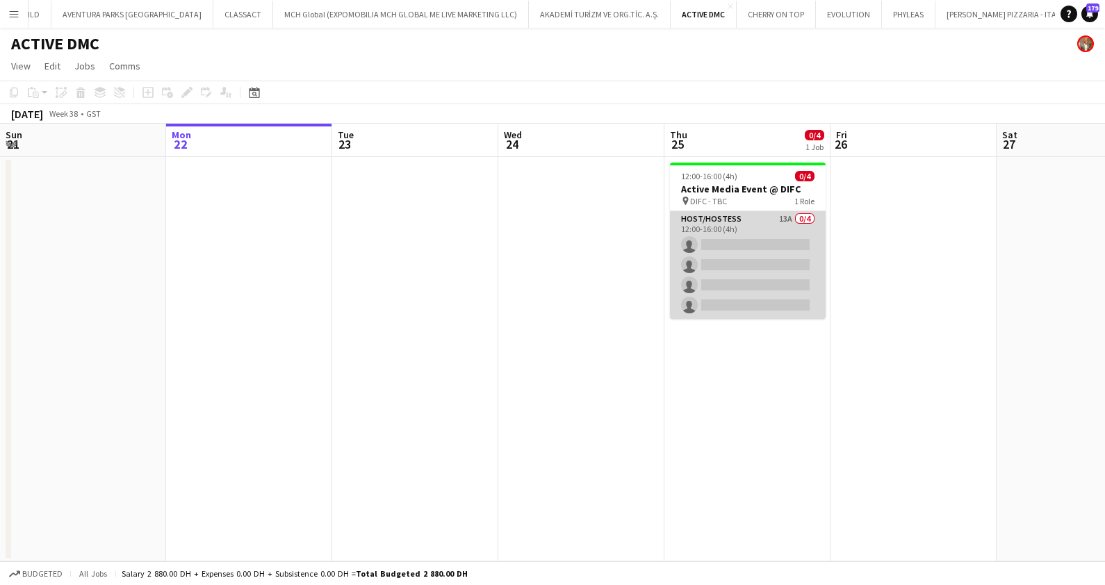
click at [740, 256] on app-card-role "Host/Hostess 13A 0/4 12:00-16:00 (4h) single-neutral-actions single-neutral-act…" at bounding box center [748, 265] width 156 height 108
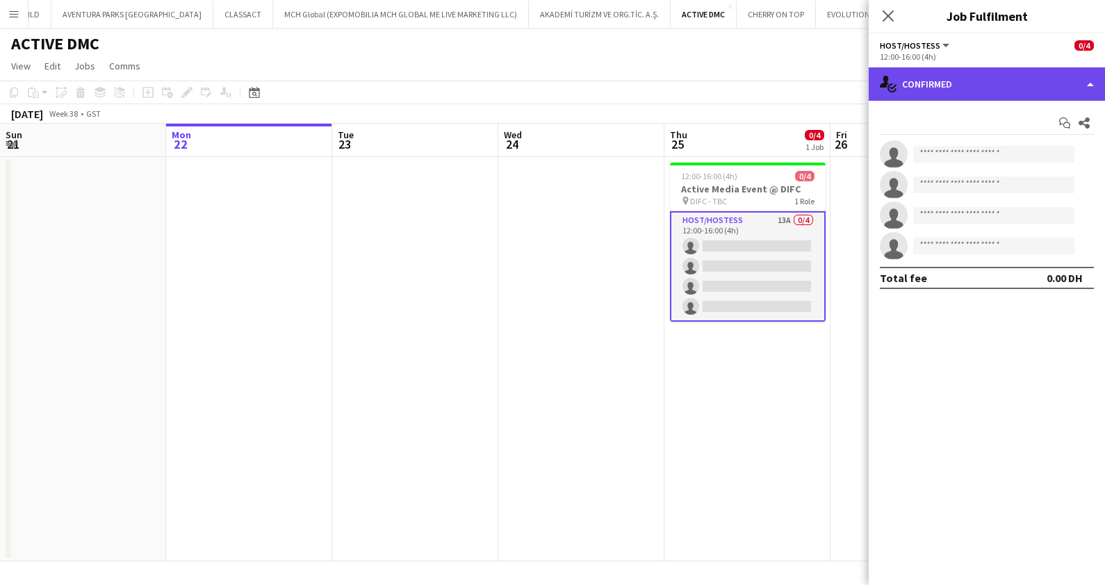
click at [963, 85] on div "single-neutral-actions-check-2 Confirmed" at bounding box center [987, 83] width 236 height 33
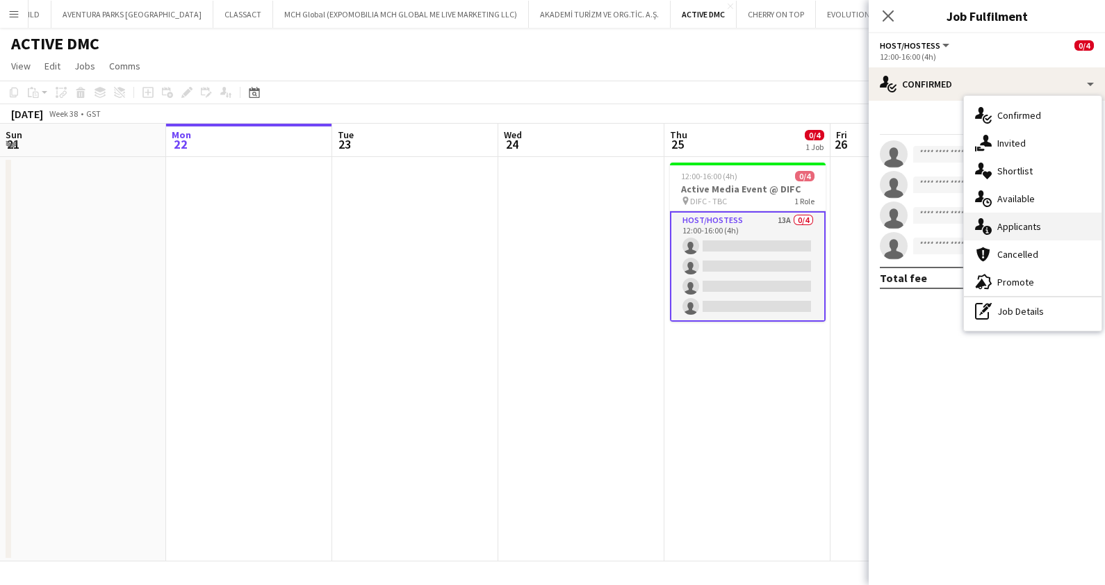
click at [1021, 220] on span "Applicants" at bounding box center [1019, 226] width 44 height 13
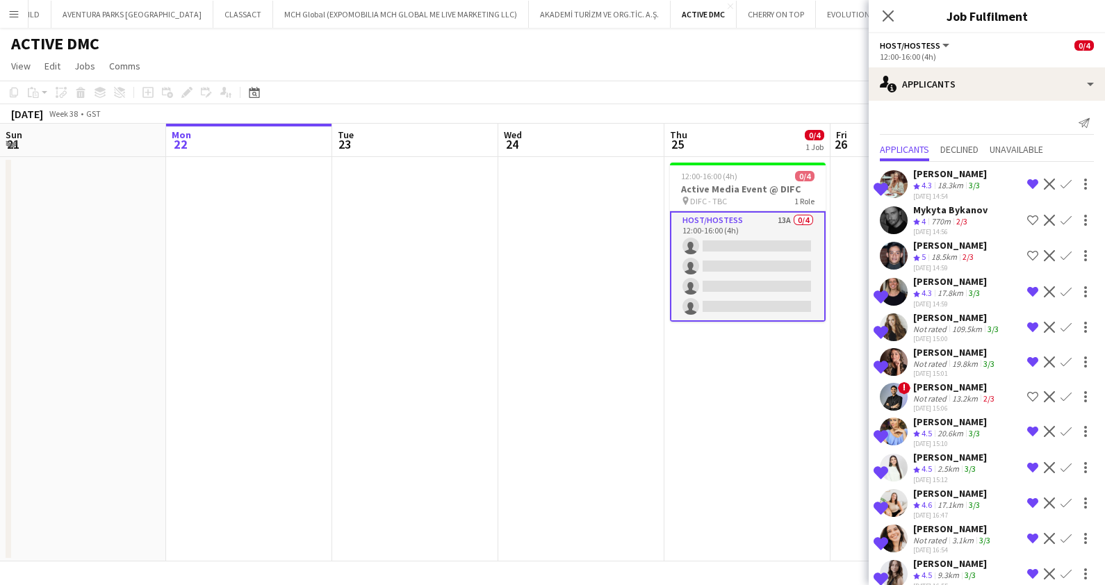
scroll to position [52, 0]
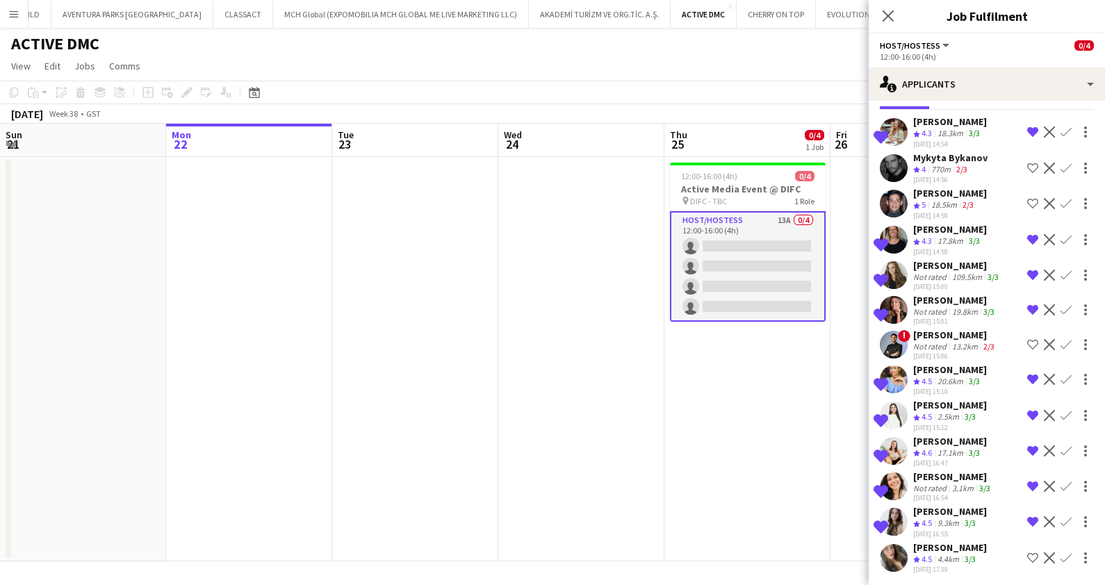
click at [953, 476] on div "[PERSON_NAME]" at bounding box center [953, 476] width 80 height 13
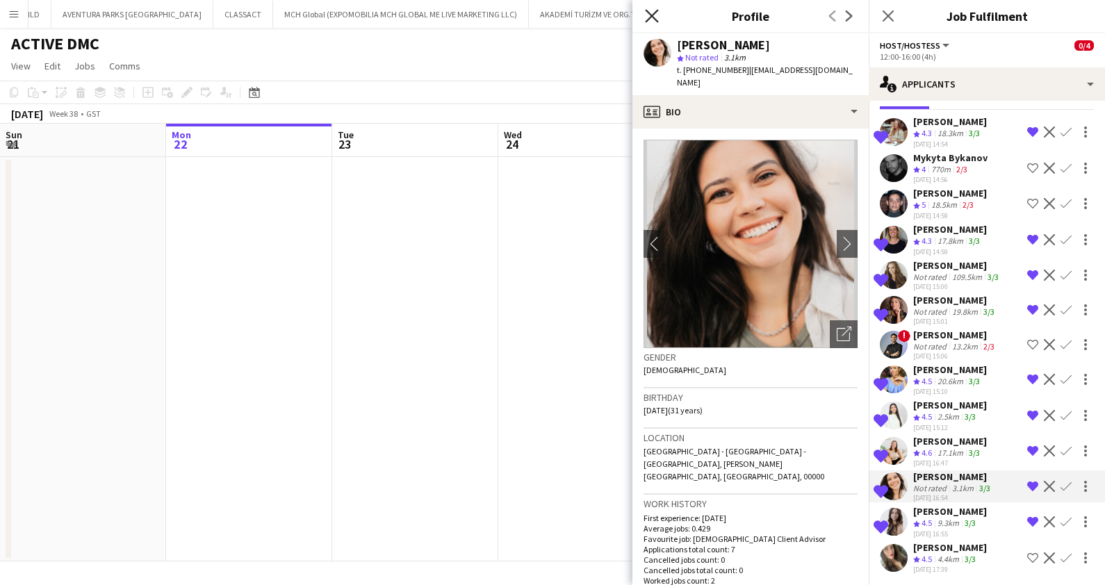
click at [652, 13] on icon "Close pop-in" at bounding box center [651, 15] width 13 height 13
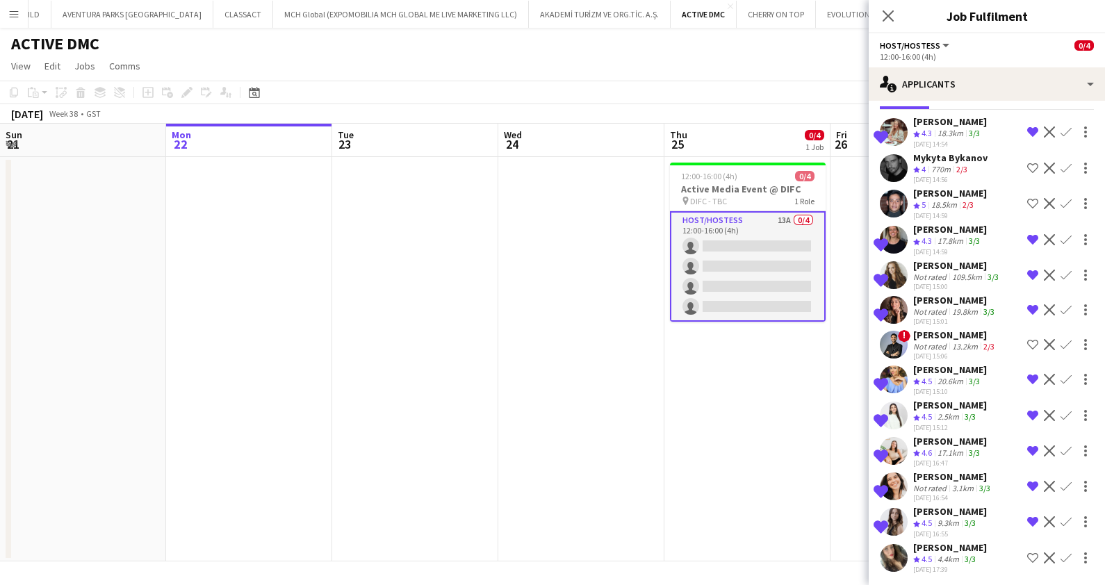
click at [955, 483] on div "3.1km" at bounding box center [962, 488] width 27 height 10
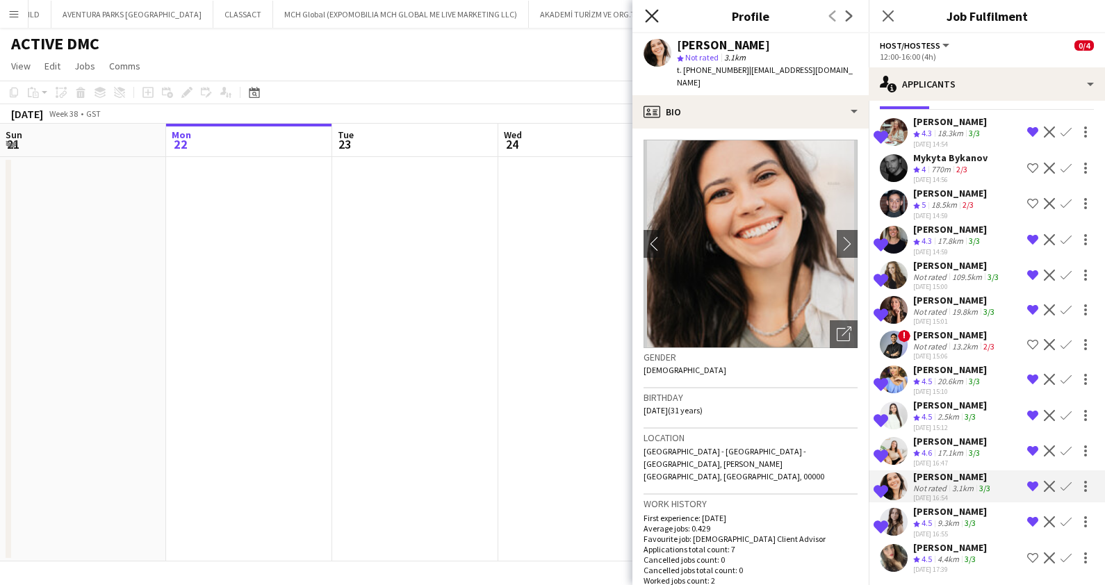
click at [650, 17] on icon "Close pop-in" at bounding box center [651, 15] width 13 height 13
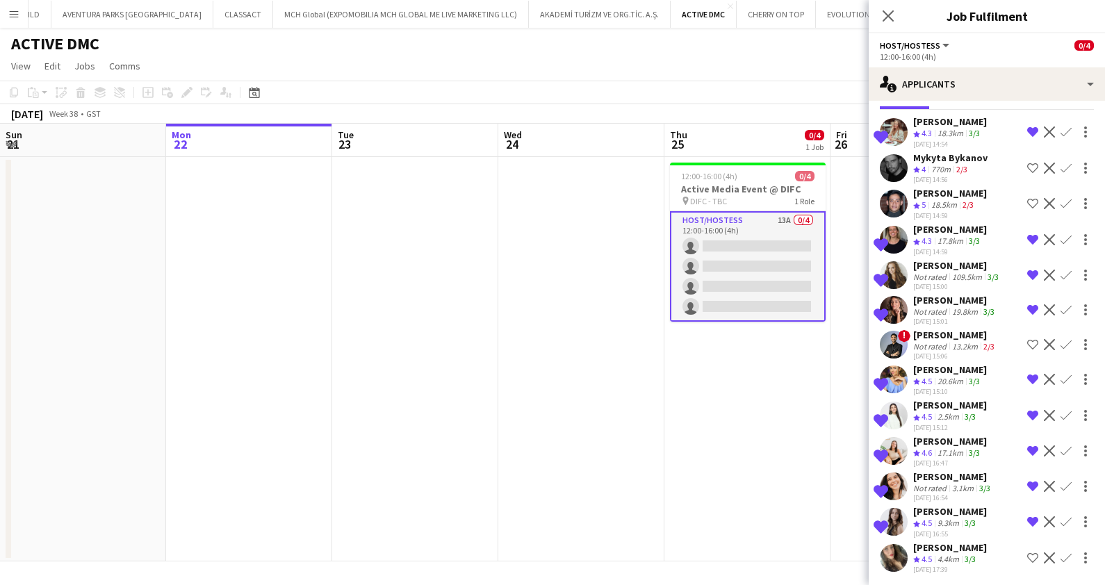
click at [952, 405] on div "[PERSON_NAME]" at bounding box center [950, 405] width 74 height 13
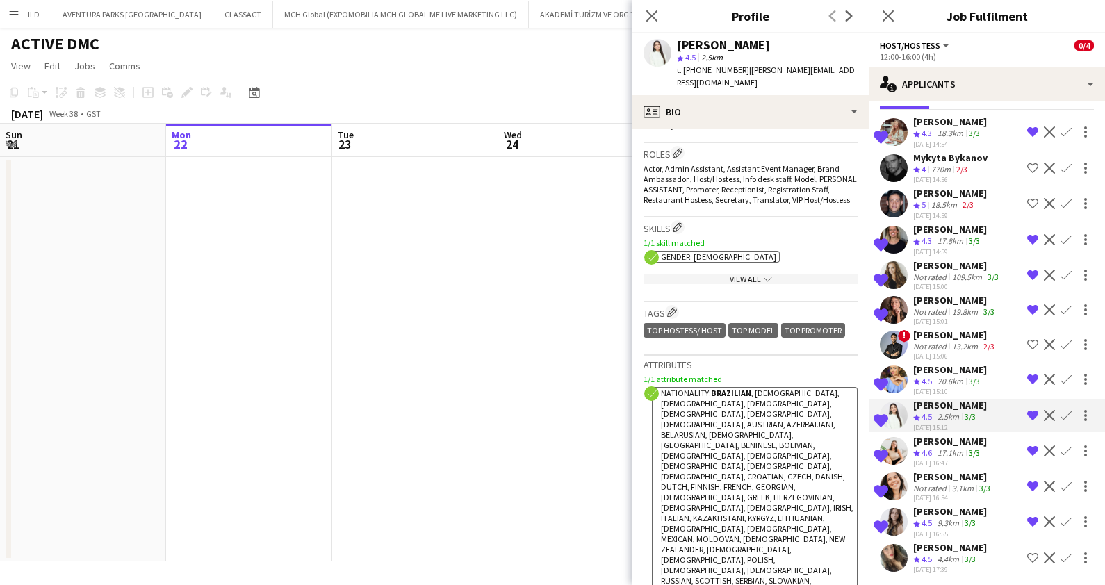
scroll to position [434, 0]
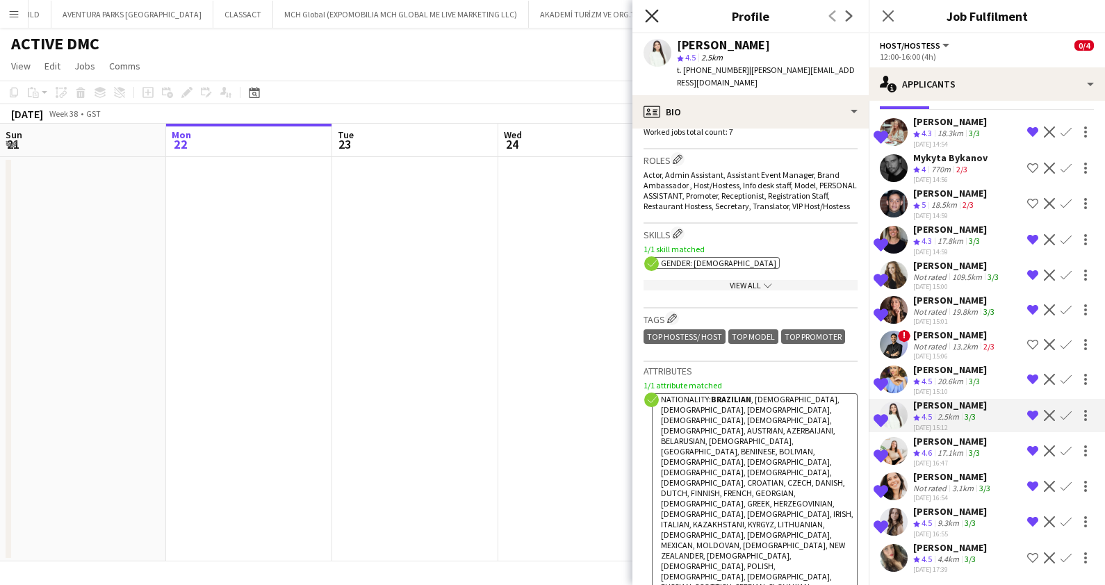
click at [653, 10] on icon "Close pop-in" at bounding box center [651, 15] width 13 height 13
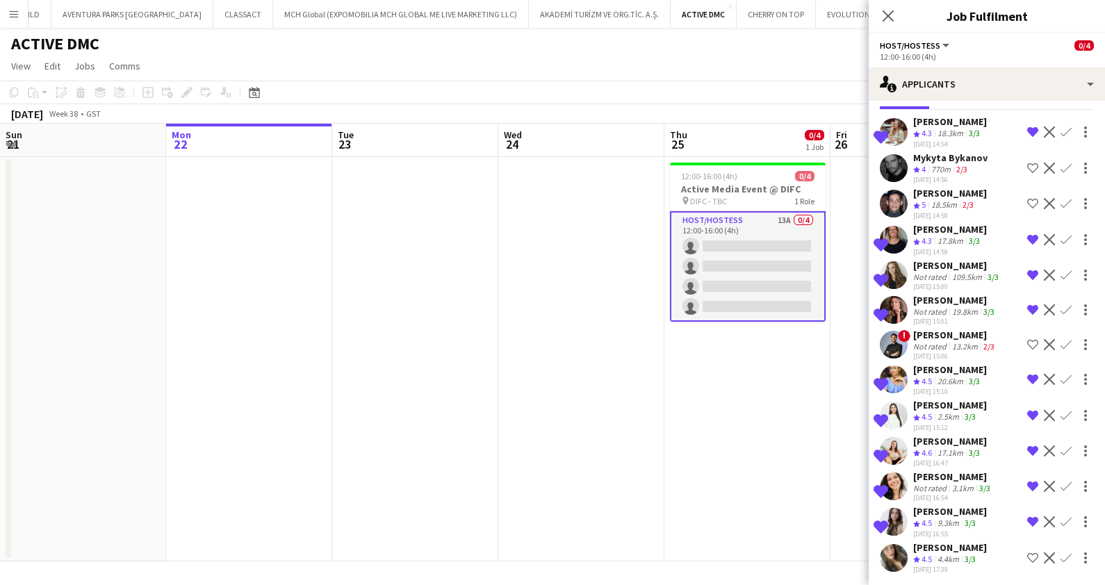
click at [938, 297] on div "[PERSON_NAME]" at bounding box center [955, 300] width 84 height 13
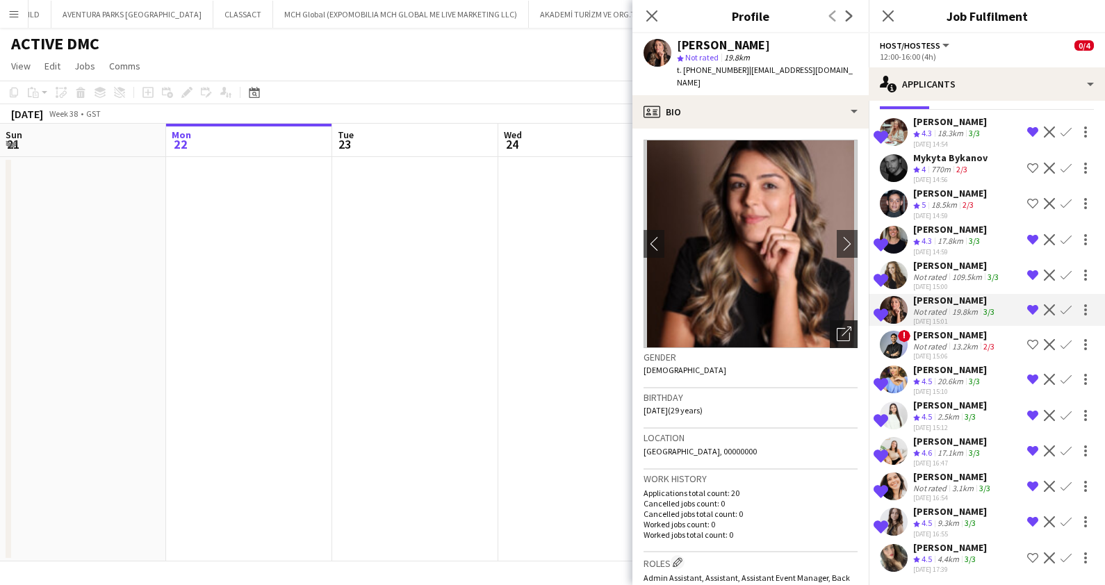
click at [837, 328] on icon at bounding box center [843, 334] width 13 height 13
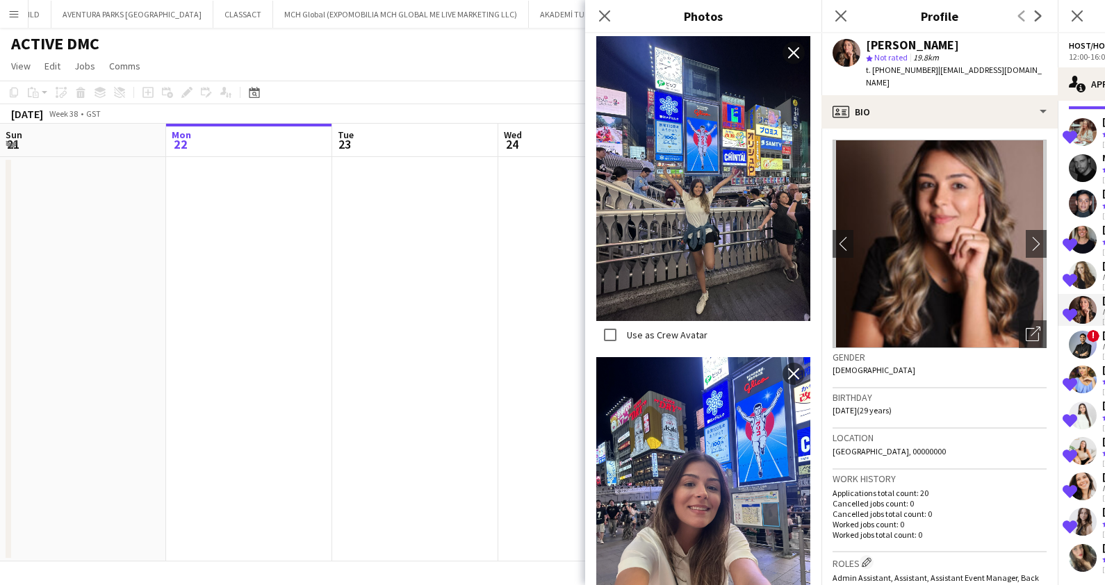
scroll to position [1302, 0]
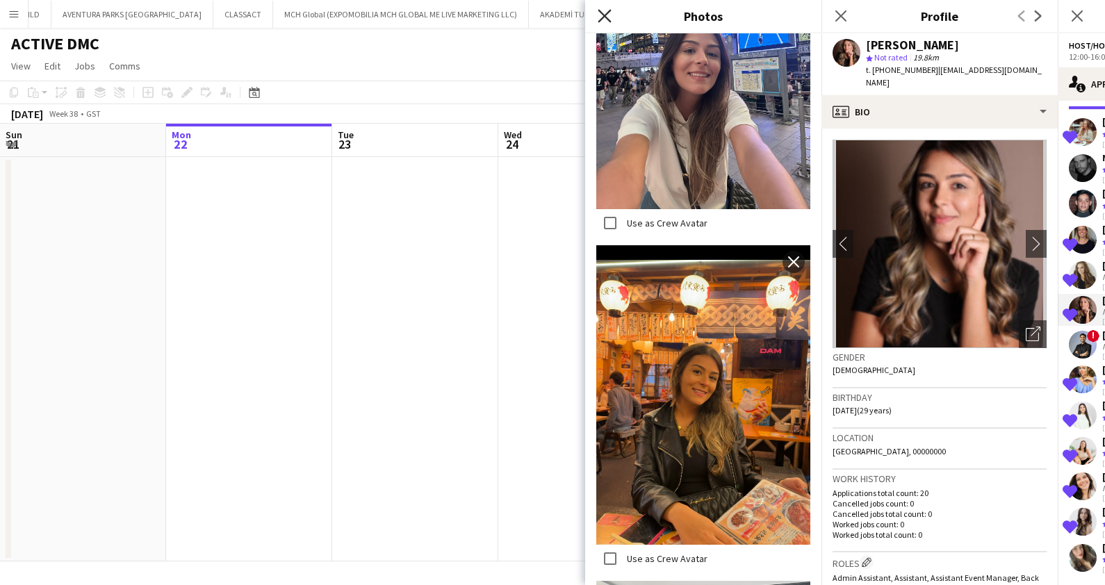
click at [608, 11] on icon at bounding box center [604, 15] width 13 height 13
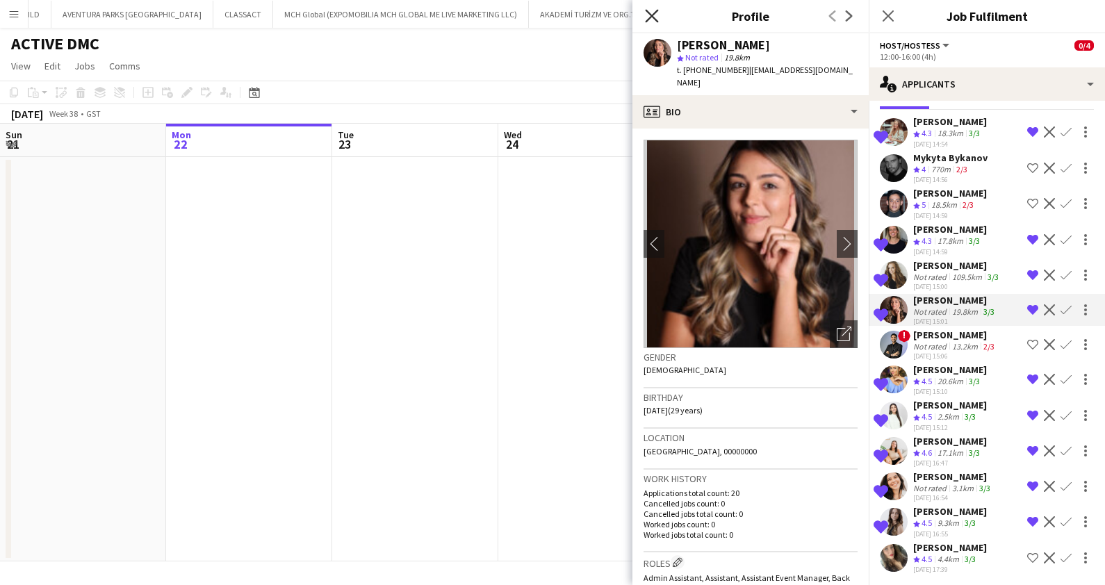
click at [648, 13] on icon at bounding box center [651, 15] width 13 height 13
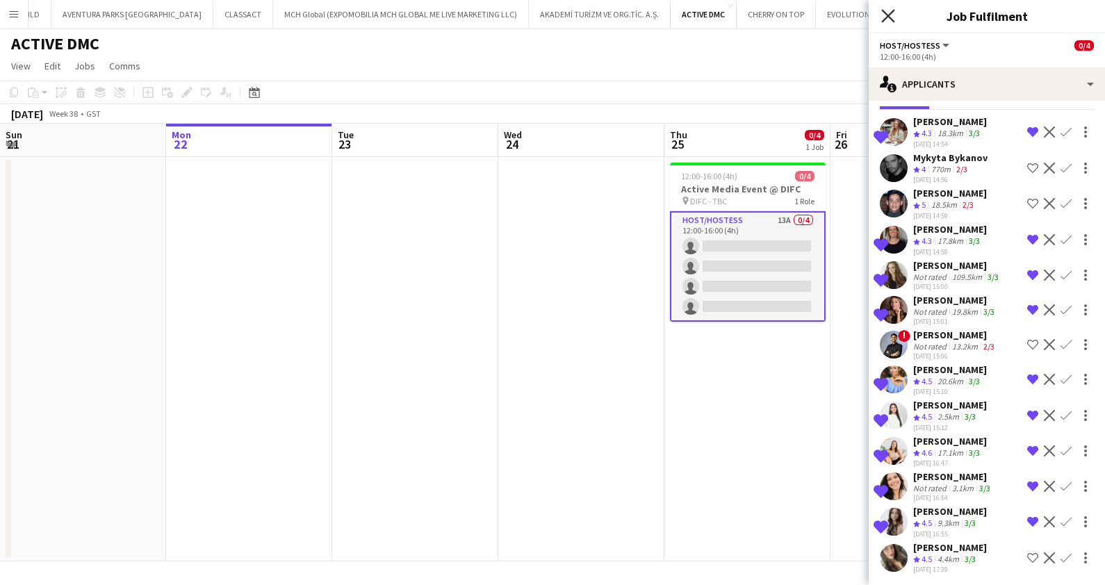
click at [884, 19] on icon at bounding box center [887, 15] width 13 height 13
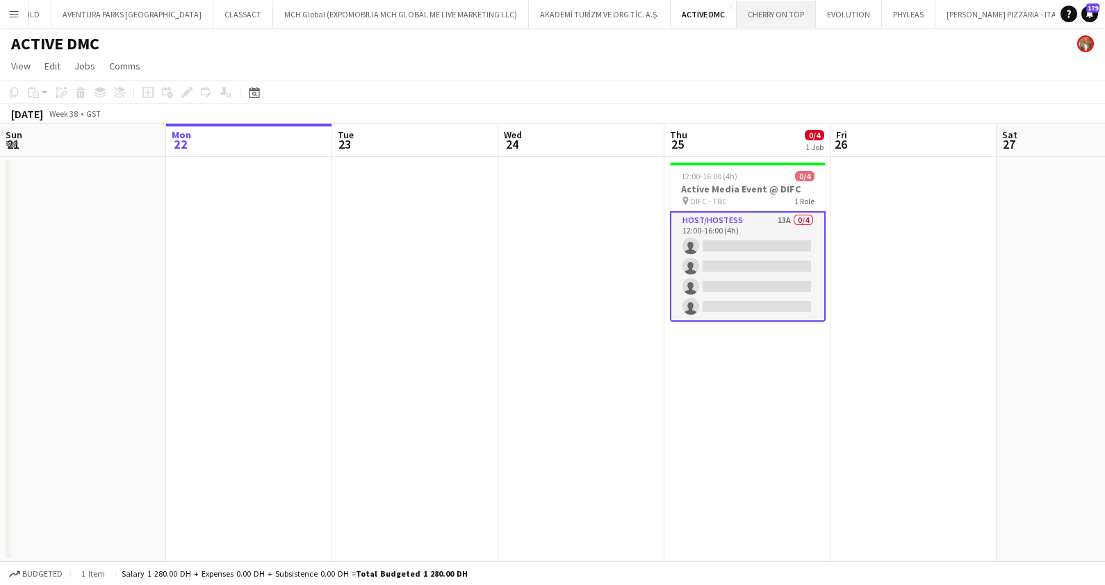
click at [737, 10] on button "CHERRY ON TOP Close" at bounding box center [776, 14] width 79 height 27
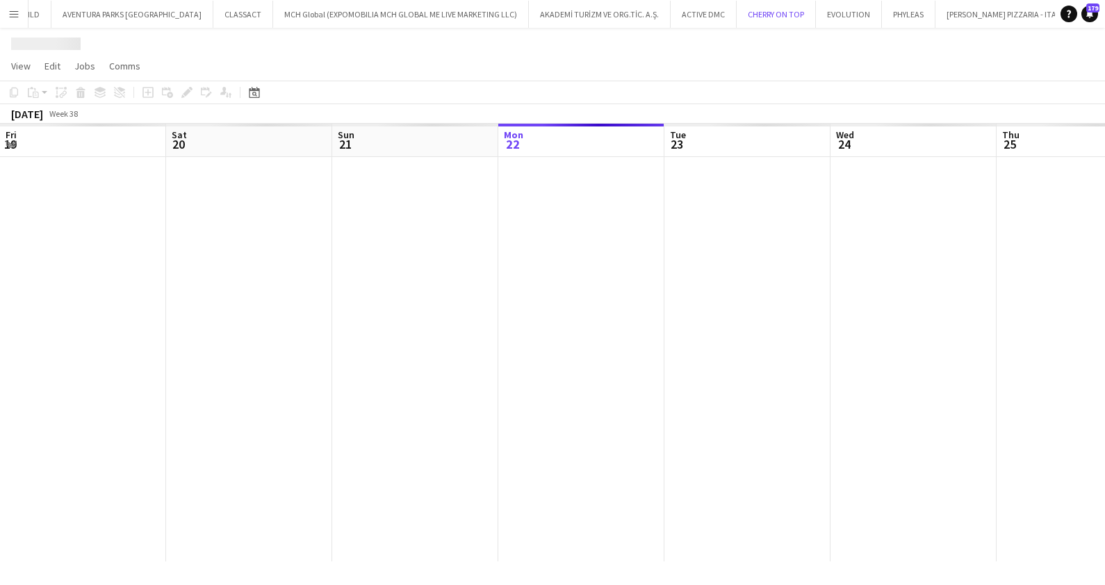
scroll to position [0, 332]
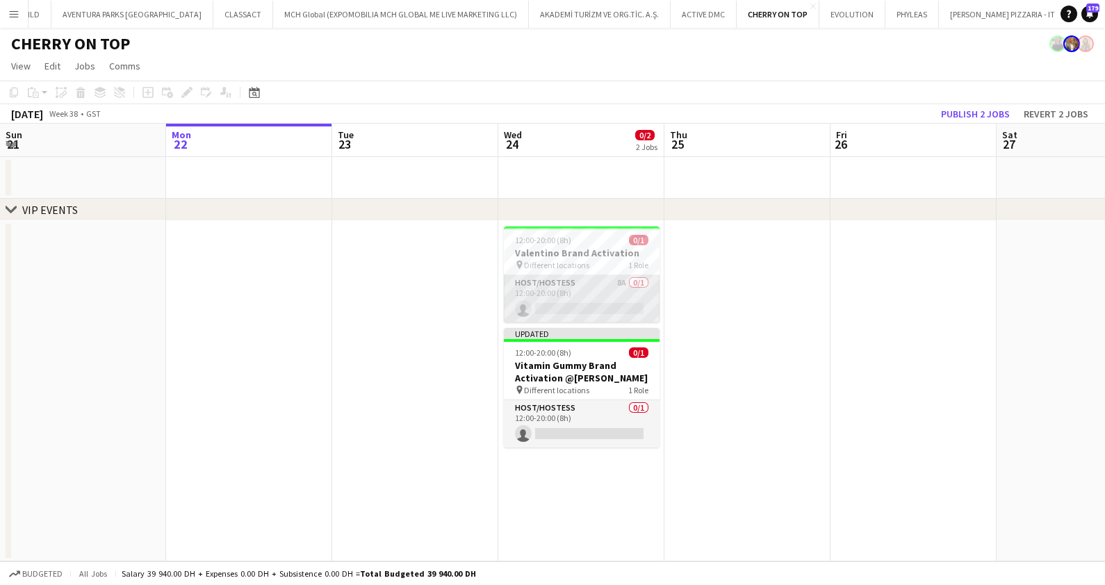
click at [573, 293] on app-card-role "Host/Hostess 8A 0/1 12:00-20:00 (8h) single-neutral-actions" at bounding box center [582, 298] width 156 height 47
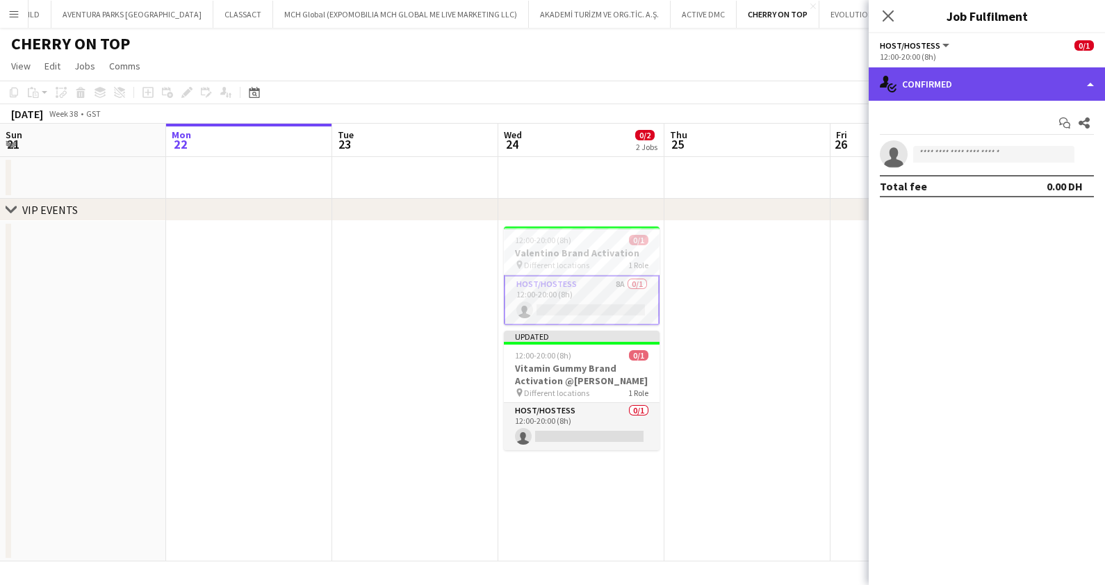
click at [948, 86] on div "single-neutral-actions-check-2 Confirmed" at bounding box center [987, 83] width 236 height 33
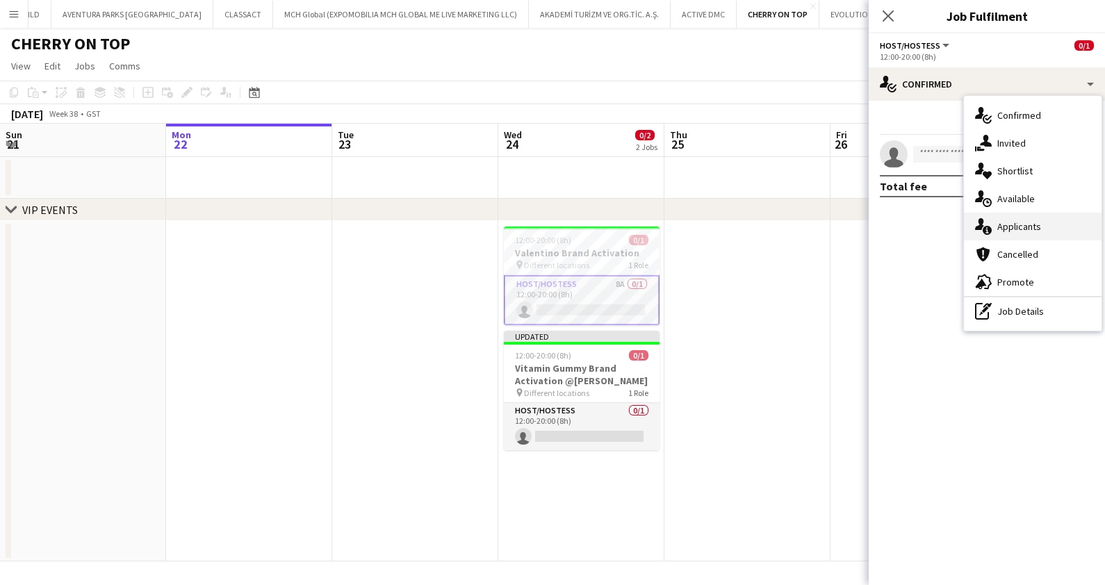
click at [1028, 229] on span "Applicants" at bounding box center [1019, 226] width 44 height 13
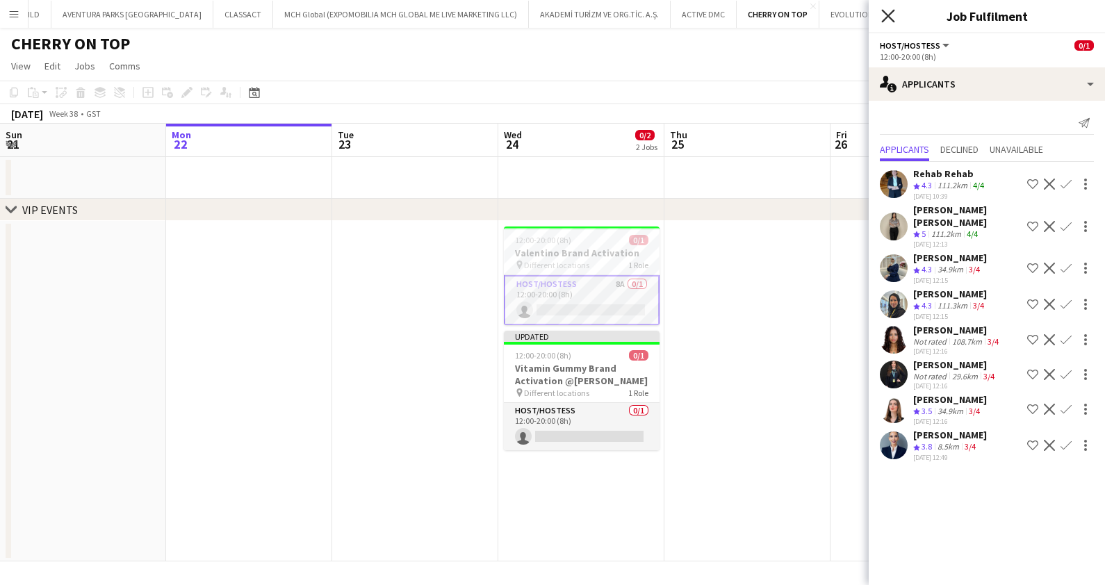
click at [887, 11] on icon "Close pop-in" at bounding box center [887, 15] width 13 height 13
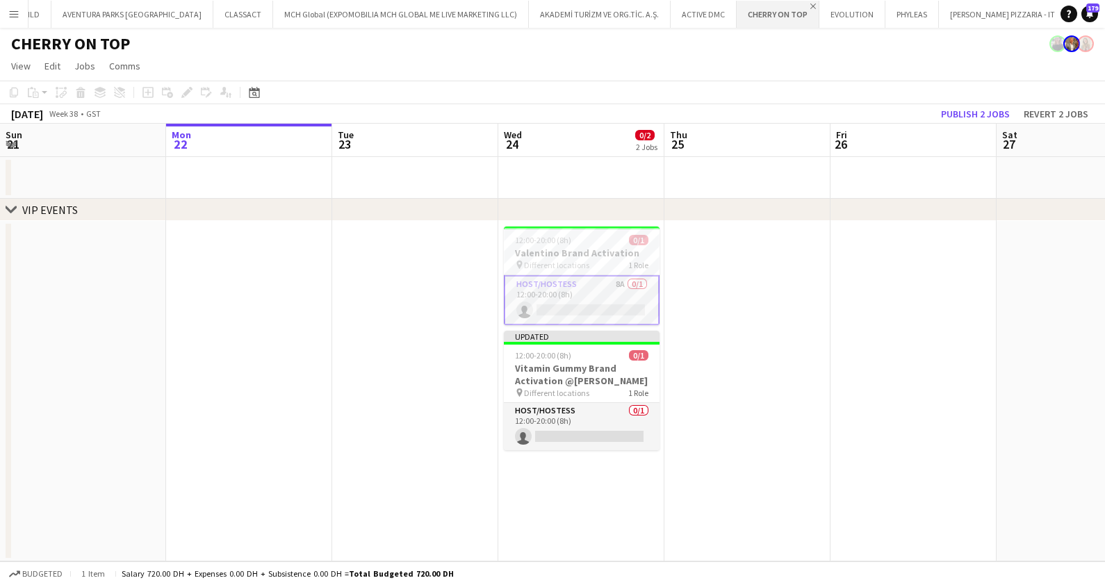
click at [810, 6] on app-icon "Close" at bounding box center [813, 6] width 6 height 6
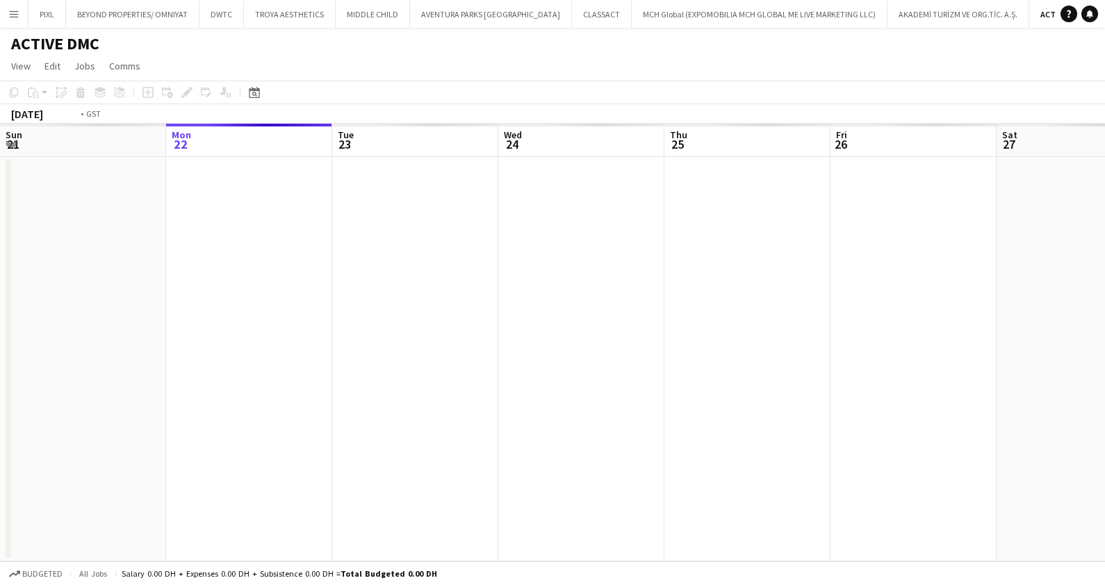
scroll to position [0, 477]
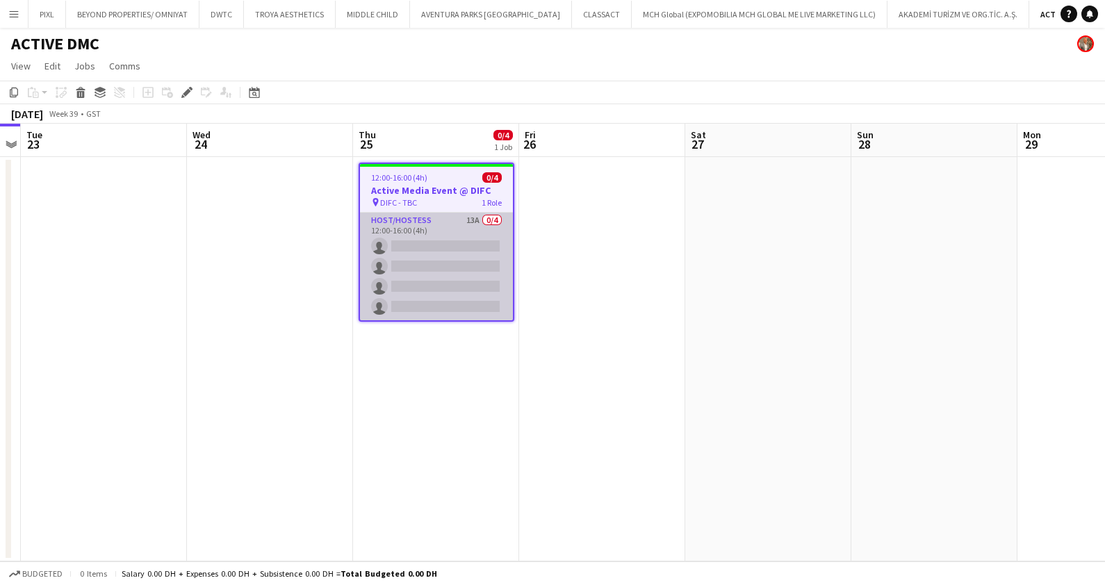
click at [452, 251] on app-card-role "Host/Hostess 13A 0/4 12:00-16:00 (4h) single-neutral-actions single-neutral-act…" at bounding box center [436, 267] width 153 height 108
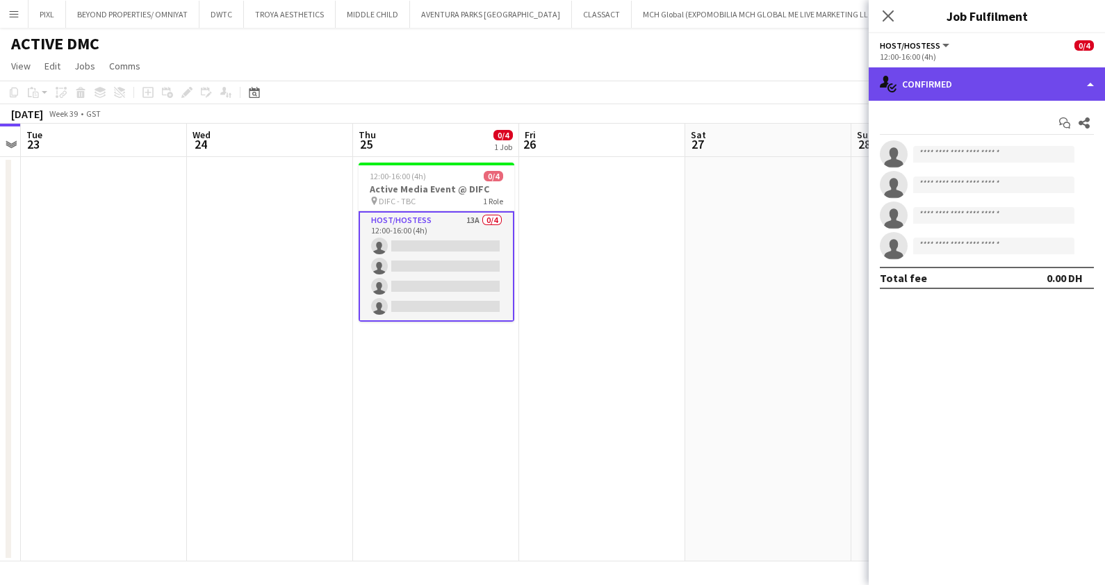
click at [952, 89] on div "single-neutral-actions-check-2 Confirmed" at bounding box center [987, 83] width 236 height 33
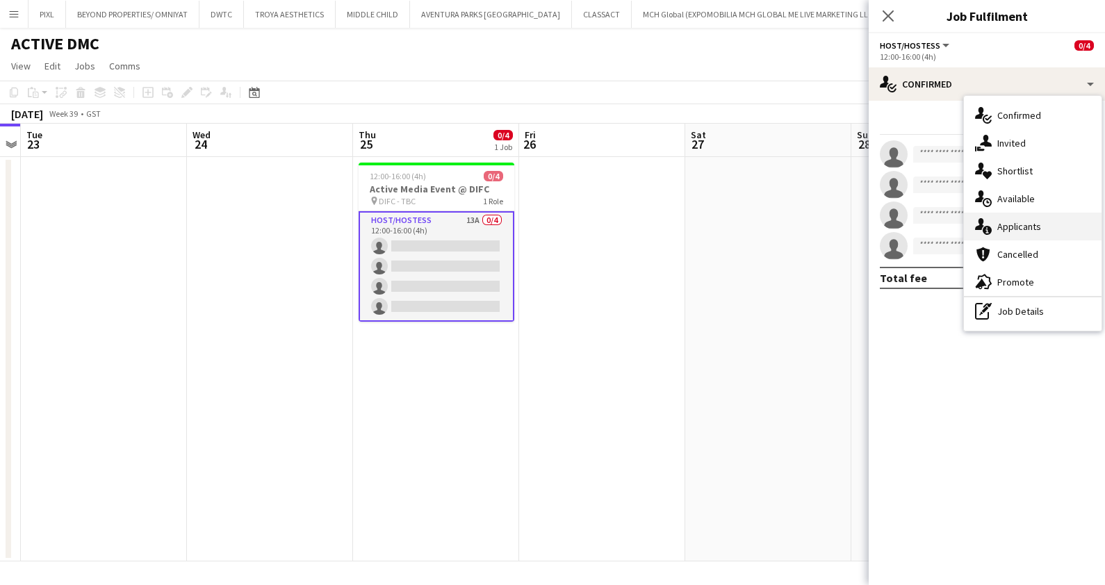
click at [1019, 222] on span "Applicants" at bounding box center [1019, 226] width 44 height 13
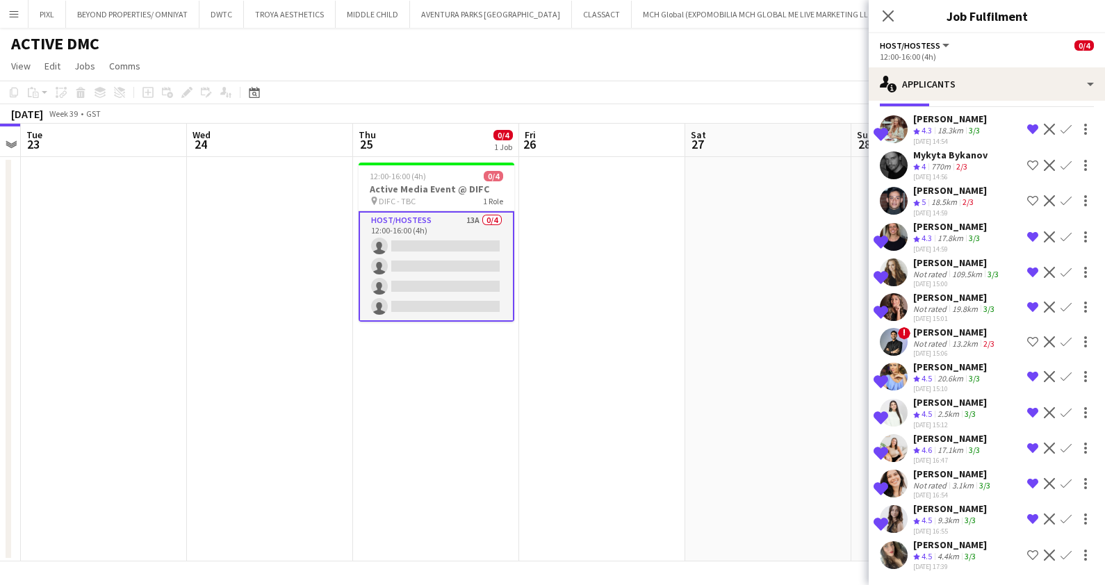
scroll to position [83, 0]
click at [888, 15] on icon at bounding box center [887, 15] width 13 height 13
